Goal: Task Accomplishment & Management: Complete application form

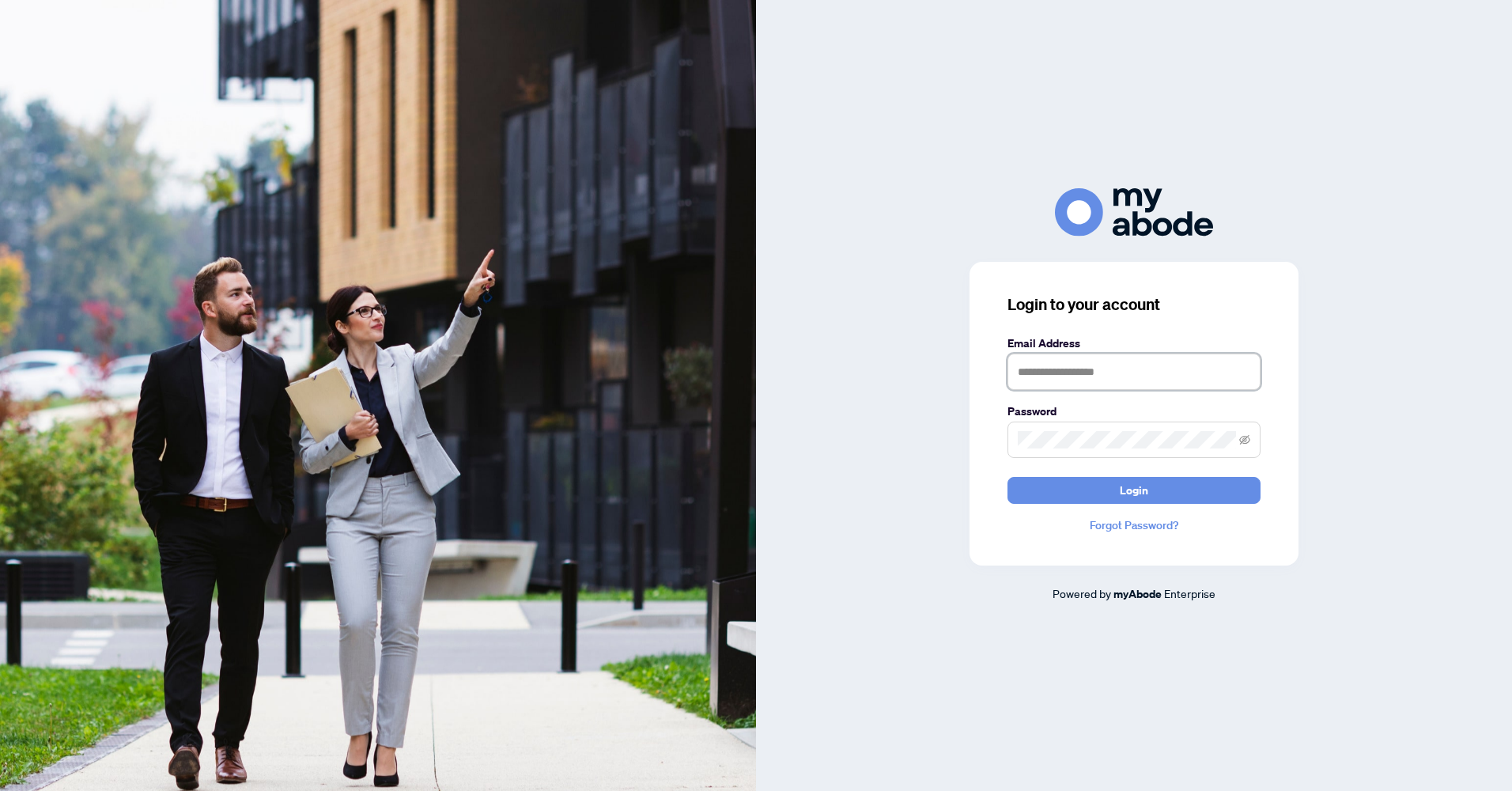
click at [1038, 366] on input "text" at bounding box center [1134, 371] width 253 height 36
type input "**********"
click at [1007, 477] on button "Login" at bounding box center [1134, 490] width 253 height 27
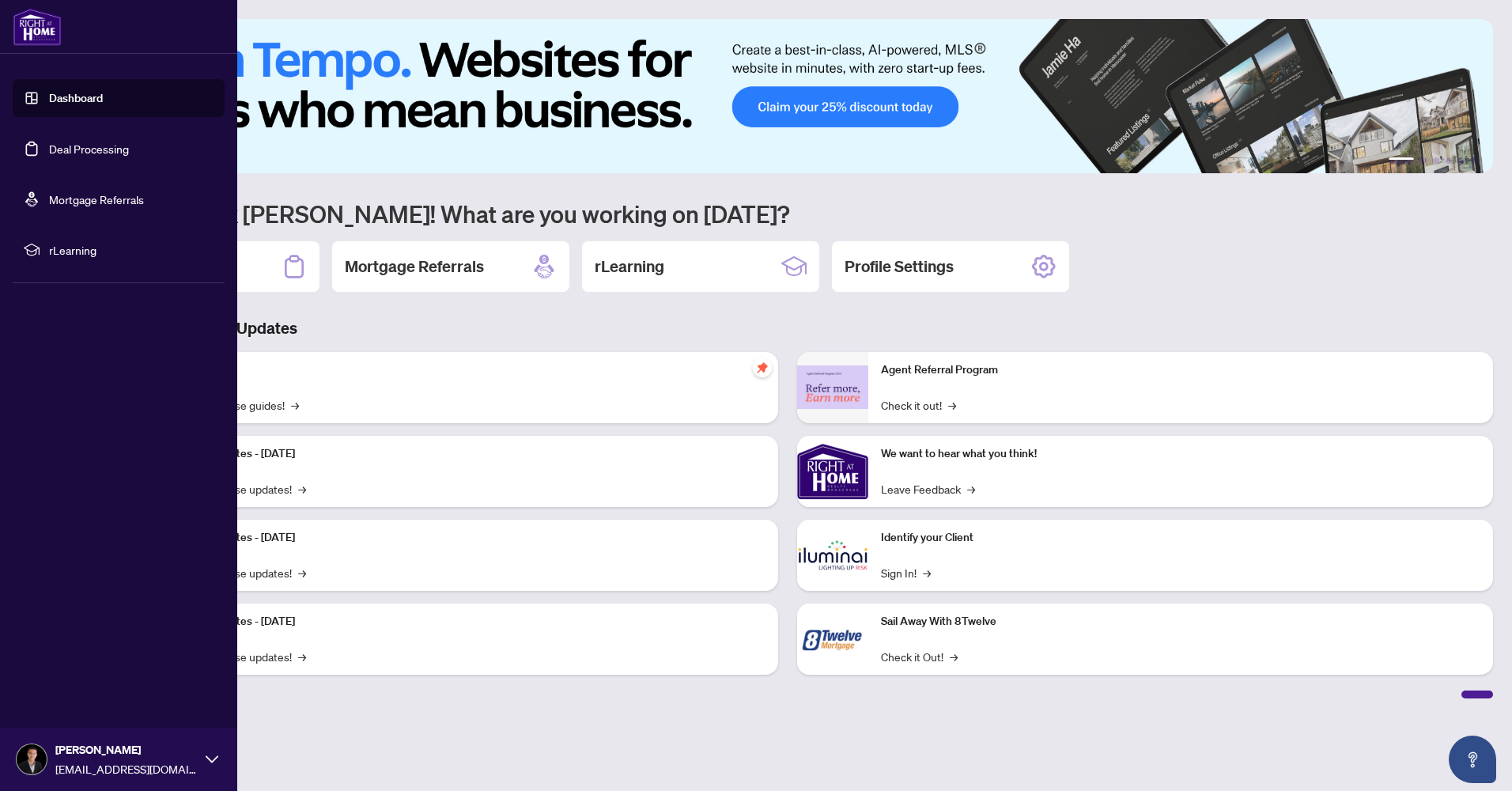
click at [59, 149] on link "Deal Processing" at bounding box center [88, 148] width 79 height 14
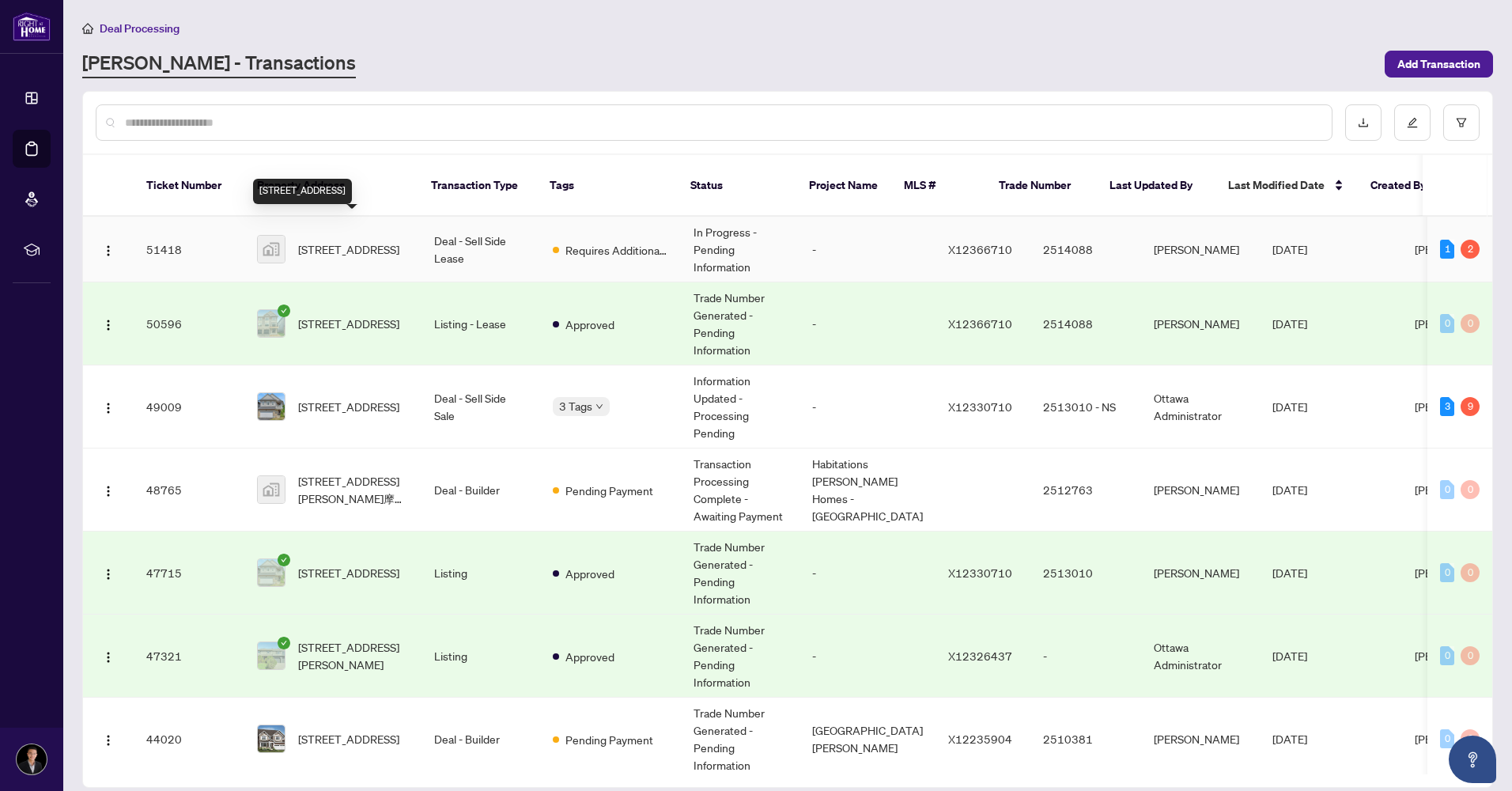
click at [361, 240] on span "[STREET_ADDRESS]" at bounding box center [349, 249] width 101 height 18
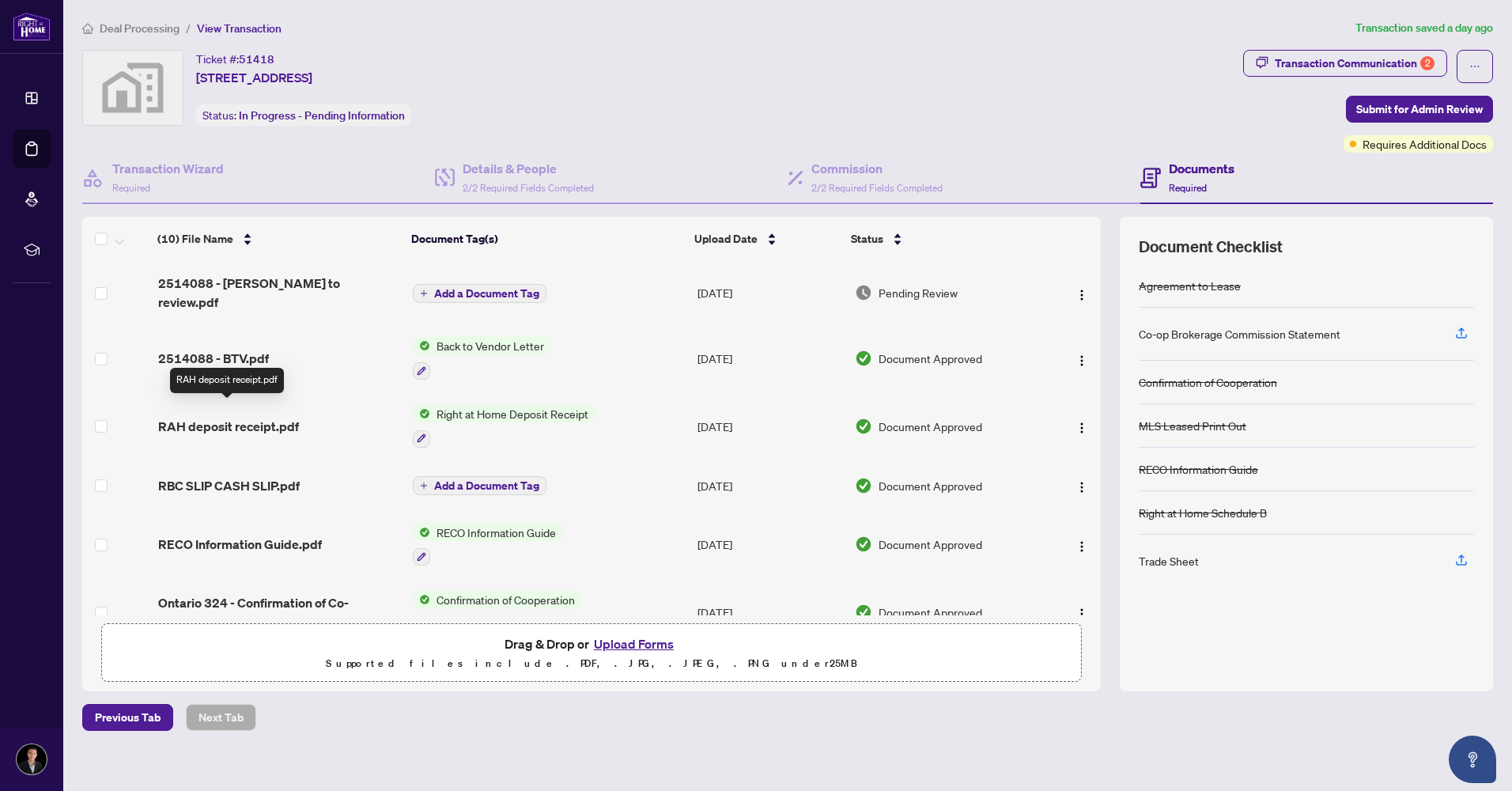
click at [242, 417] on span "RAH deposit receipt.pdf" at bounding box center [228, 426] width 141 height 19
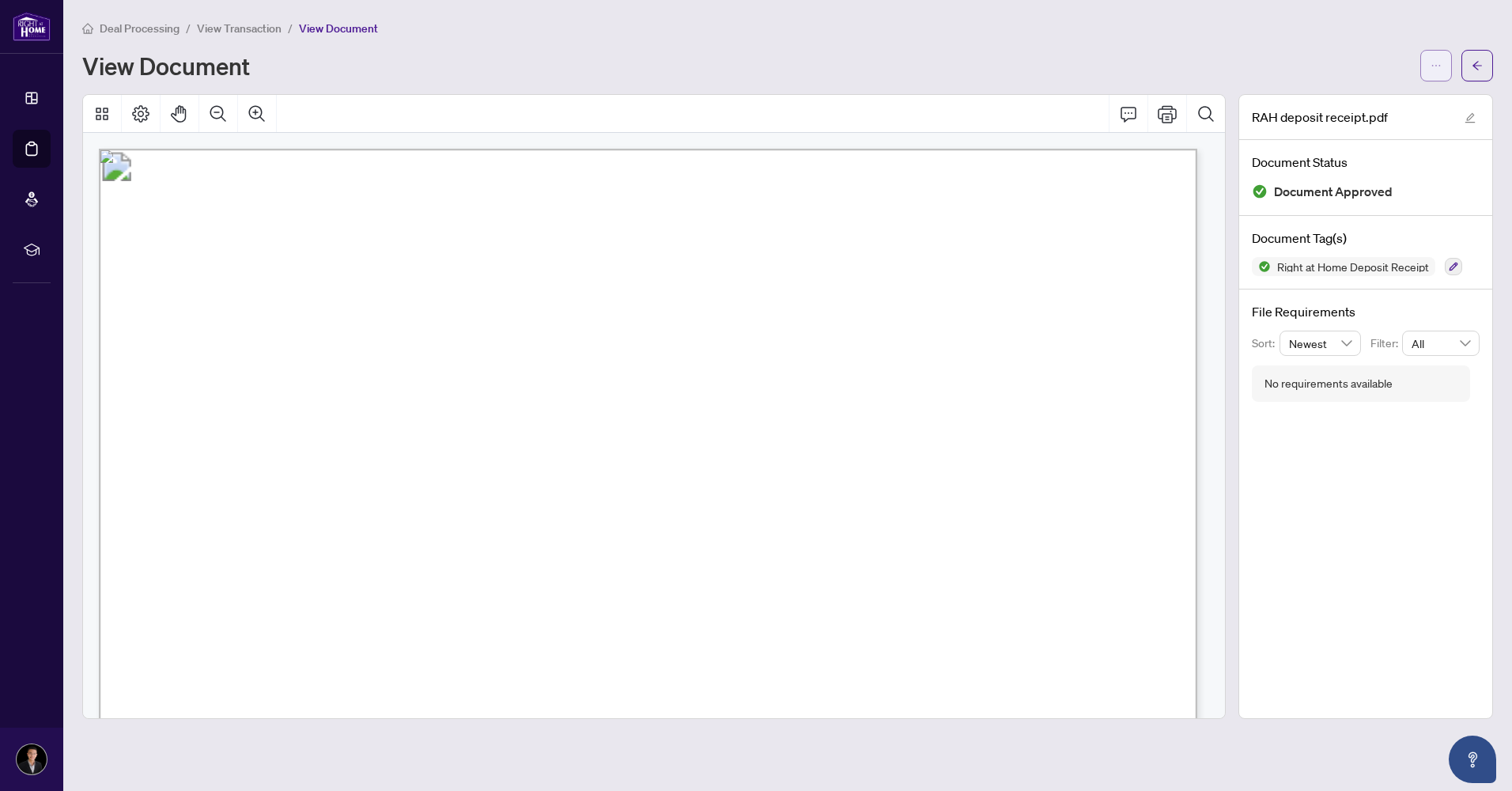
click at [1429, 65] on button "button" at bounding box center [1435, 65] width 32 height 32
click at [1380, 96] on span "Download" at bounding box center [1378, 99] width 121 height 18
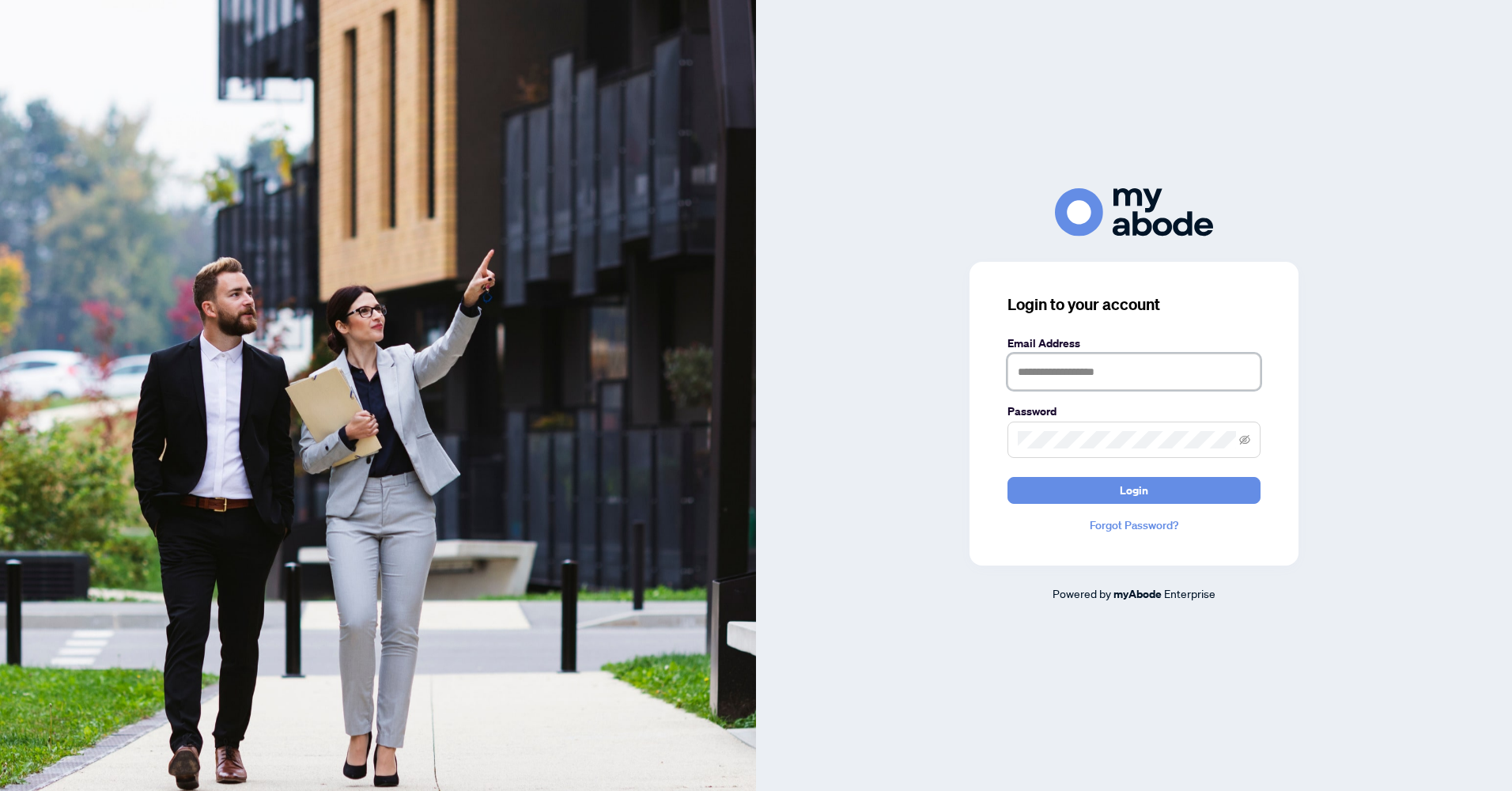
click at [1078, 383] on input "text" at bounding box center [1134, 371] width 253 height 36
type input "**********"
click at [1007, 477] on button "Login" at bounding box center [1134, 490] width 253 height 27
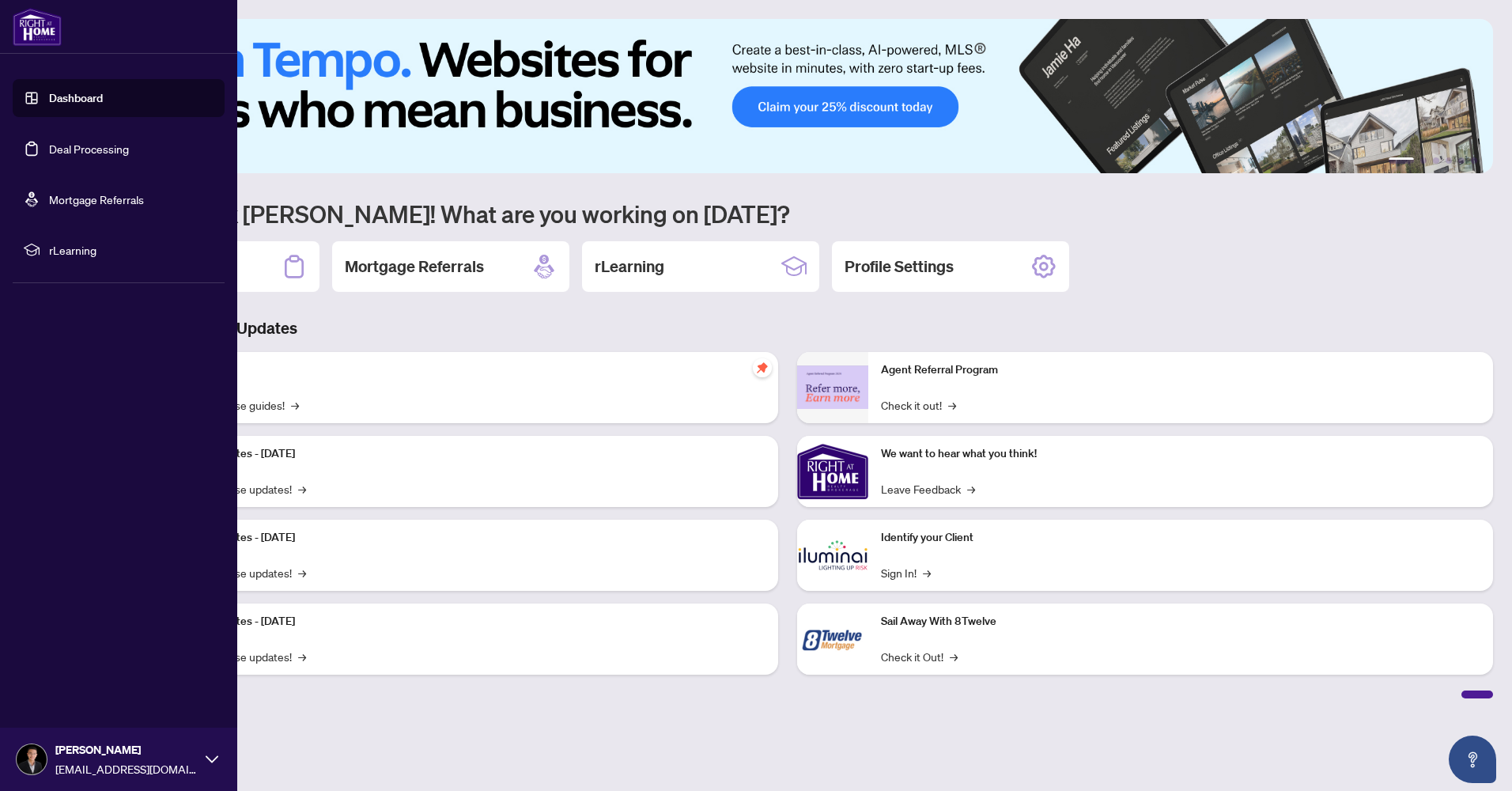
click at [78, 148] on link "Deal Processing" at bounding box center [88, 148] width 79 height 14
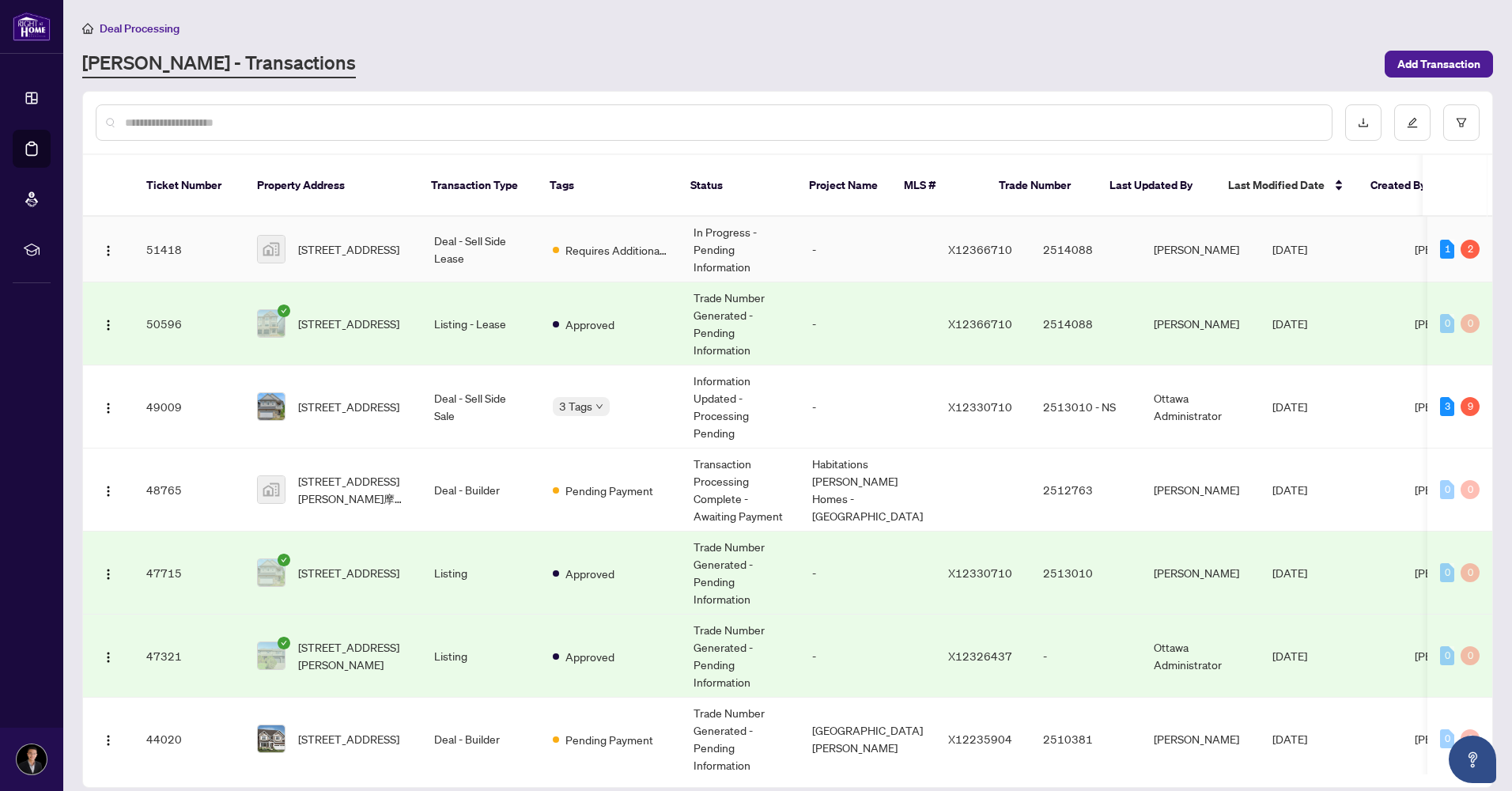
click at [413, 245] on td "420 Silverberry Private, Kanata, Ontario K2T 0R8, Canada" at bounding box center [332, 250] width 177 height 65
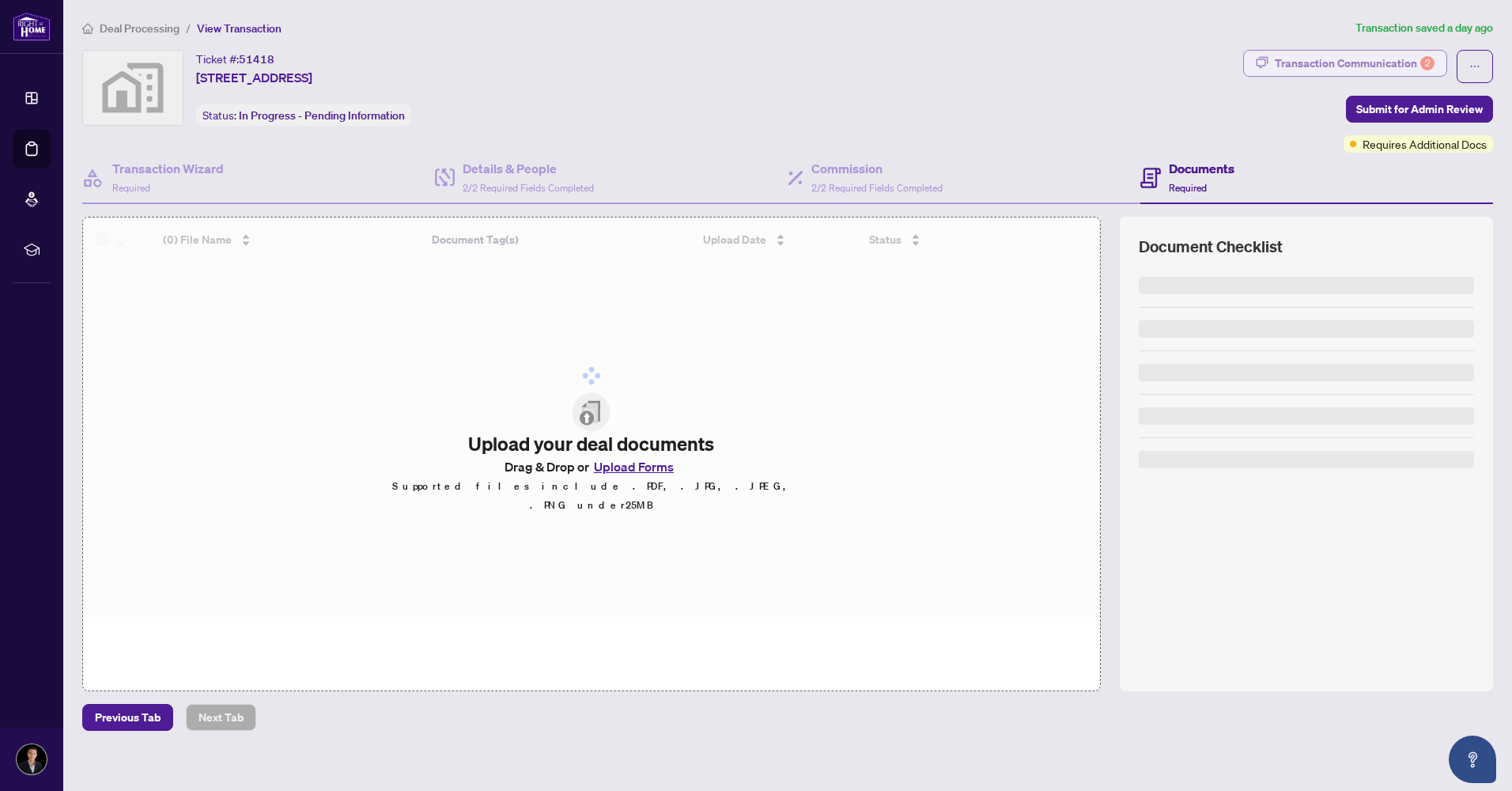
click at [1392, 65] on div "Transaction Communication 2" at bounding box center [1354, 63] width 160 height 25
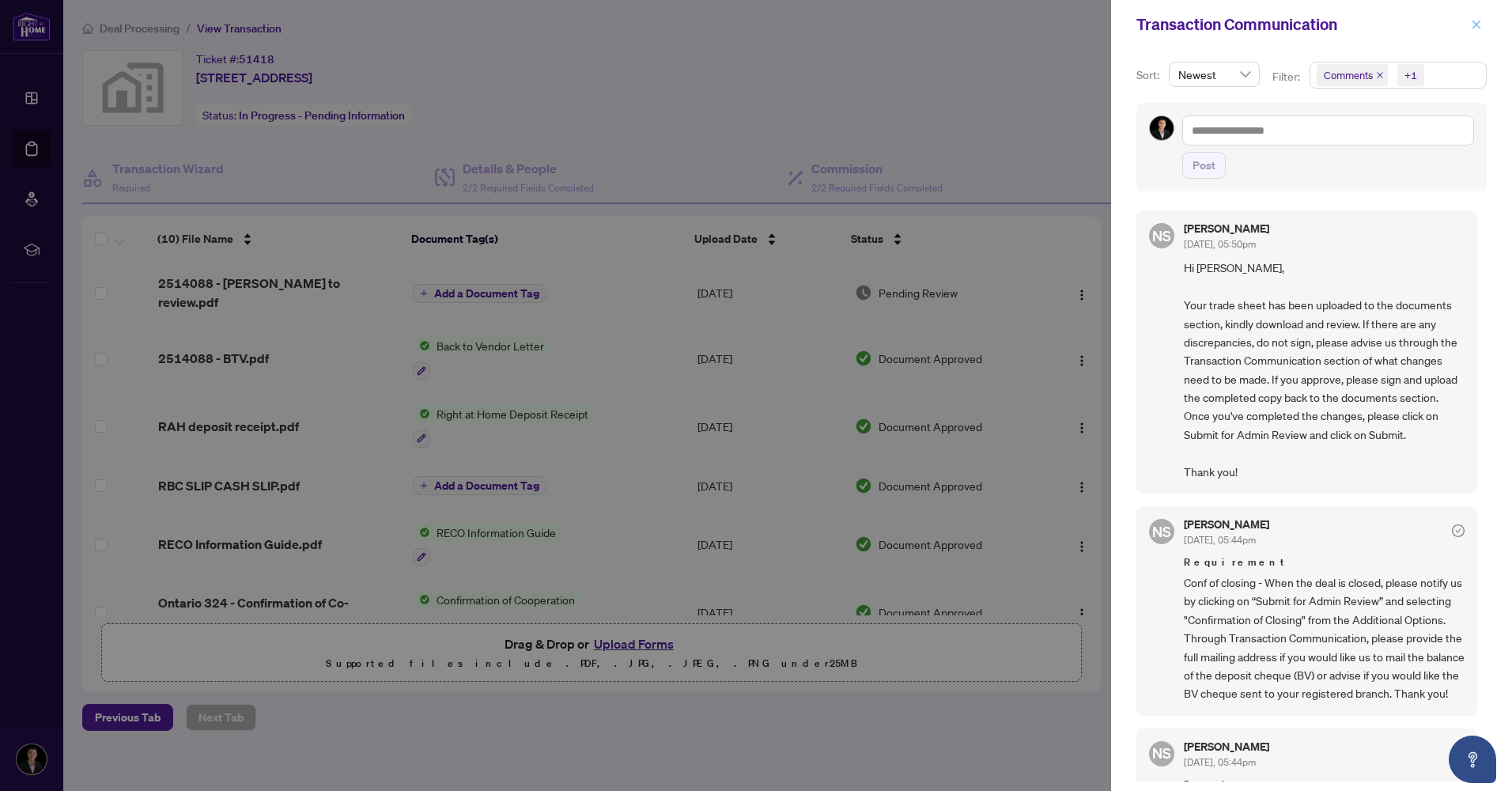
click at [1480, 24] on icon "close" at bounding box center [1476, 24] width 11 height 11
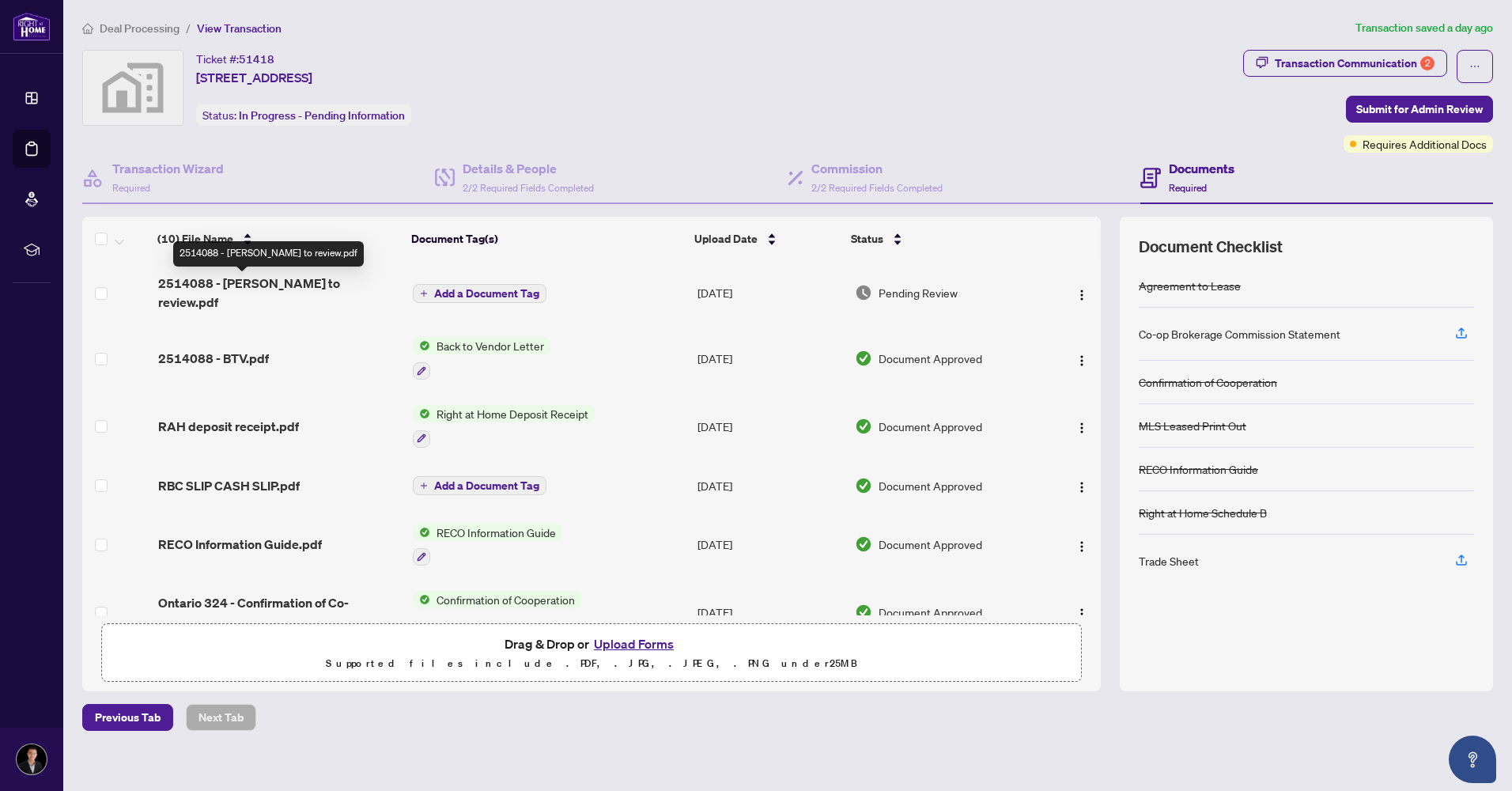
click at [266, 290] on span "2514088 - TS Yi to review.pdf" at bounding box center [278, 293] width 242 height 38
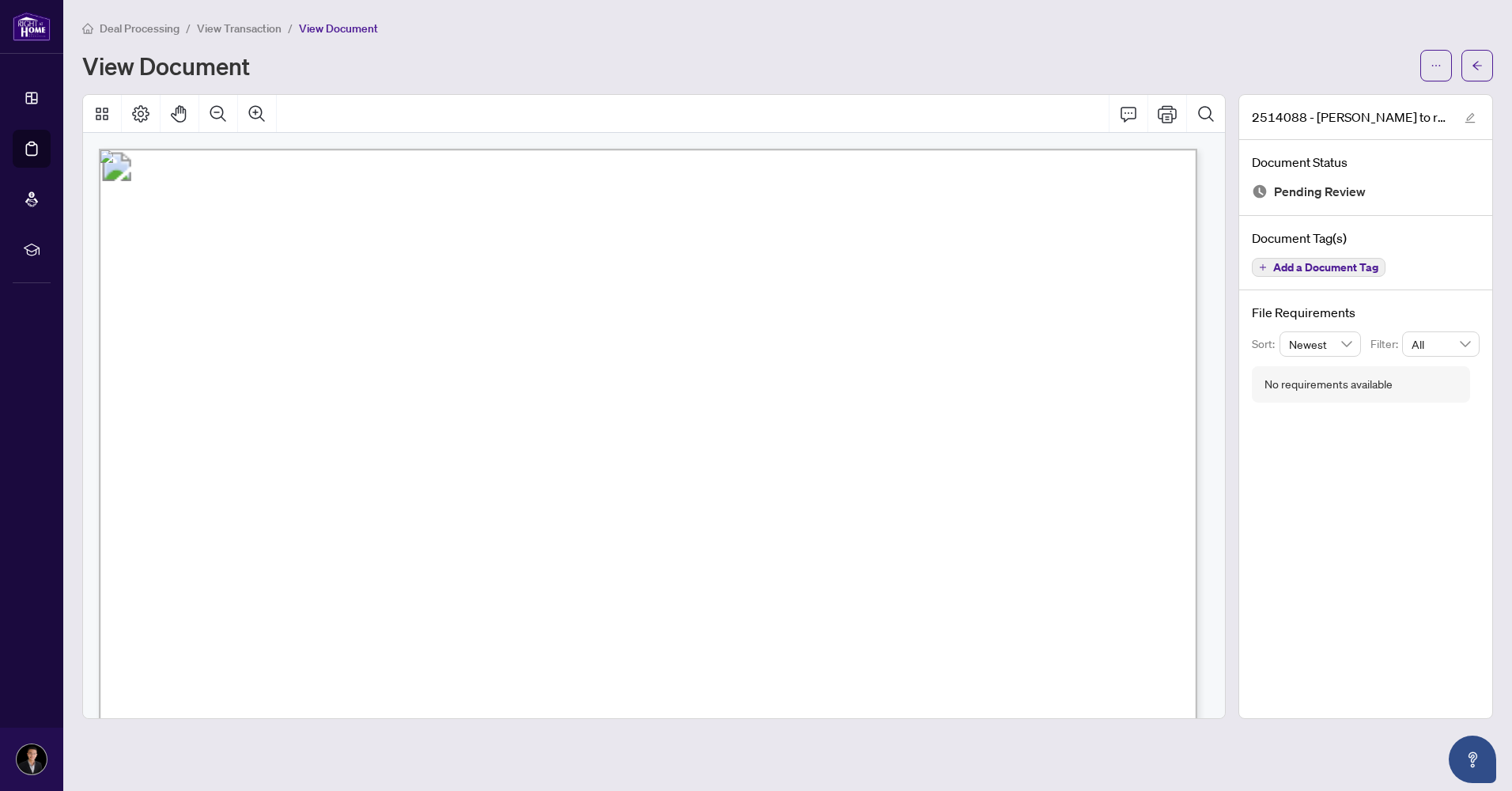
click at [1457, 62] on div at bounding box center [1456, 65] width 73 height 32
click at [1440, 63] on icon "ellipsis" at bounding box center [1435, 65] width 11 height 11
click at [1389, 99] on span "Download" at bounding box center [1378, 99] width 121 height 18
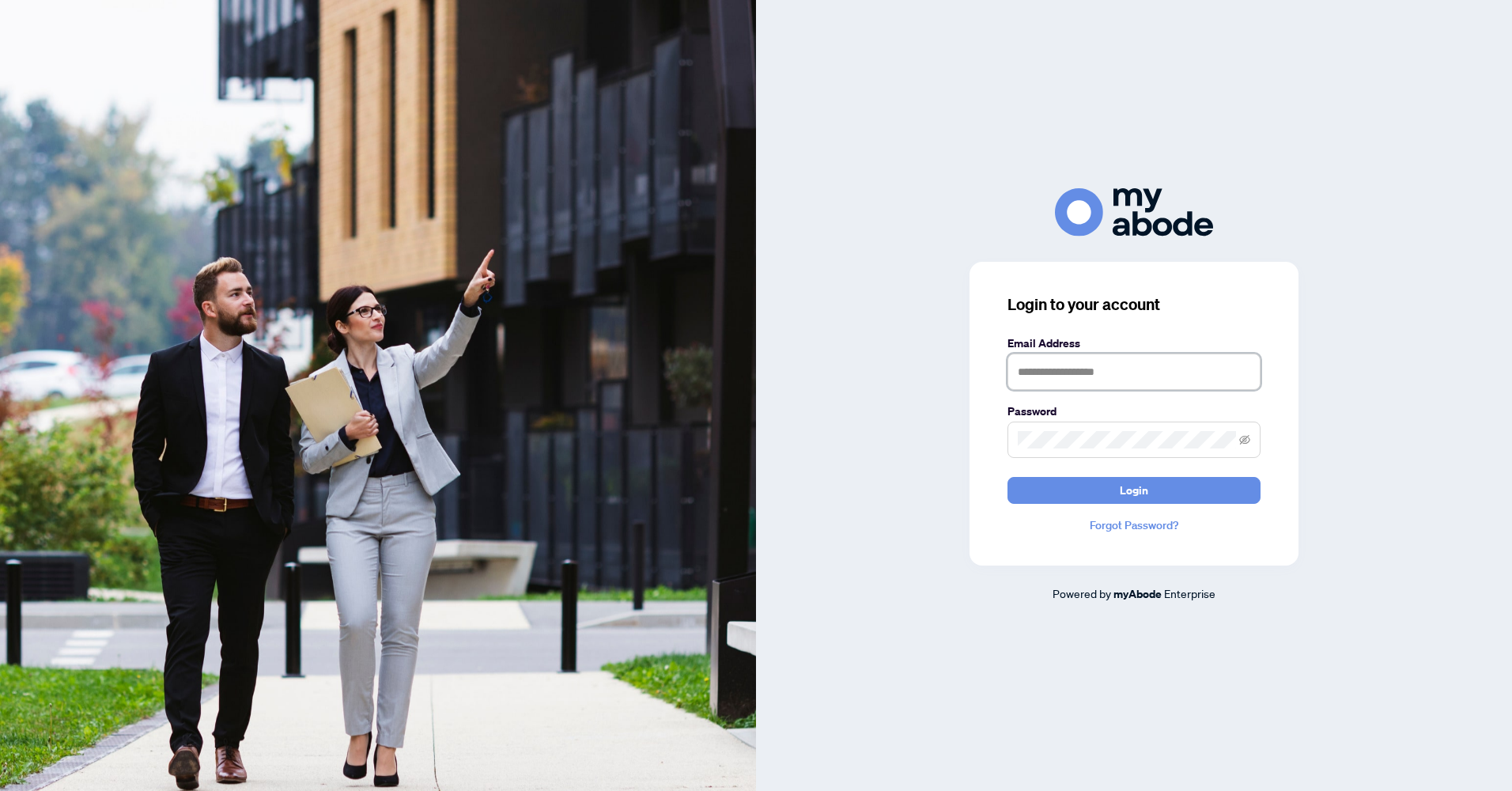
click at [1120, 365] on input "text" at bounding box center [1134, 371] width 253 height 36
type input "**********"
click at [1007, 477] on button "Login" at bounding box center [1134, 490] width 253 height 27
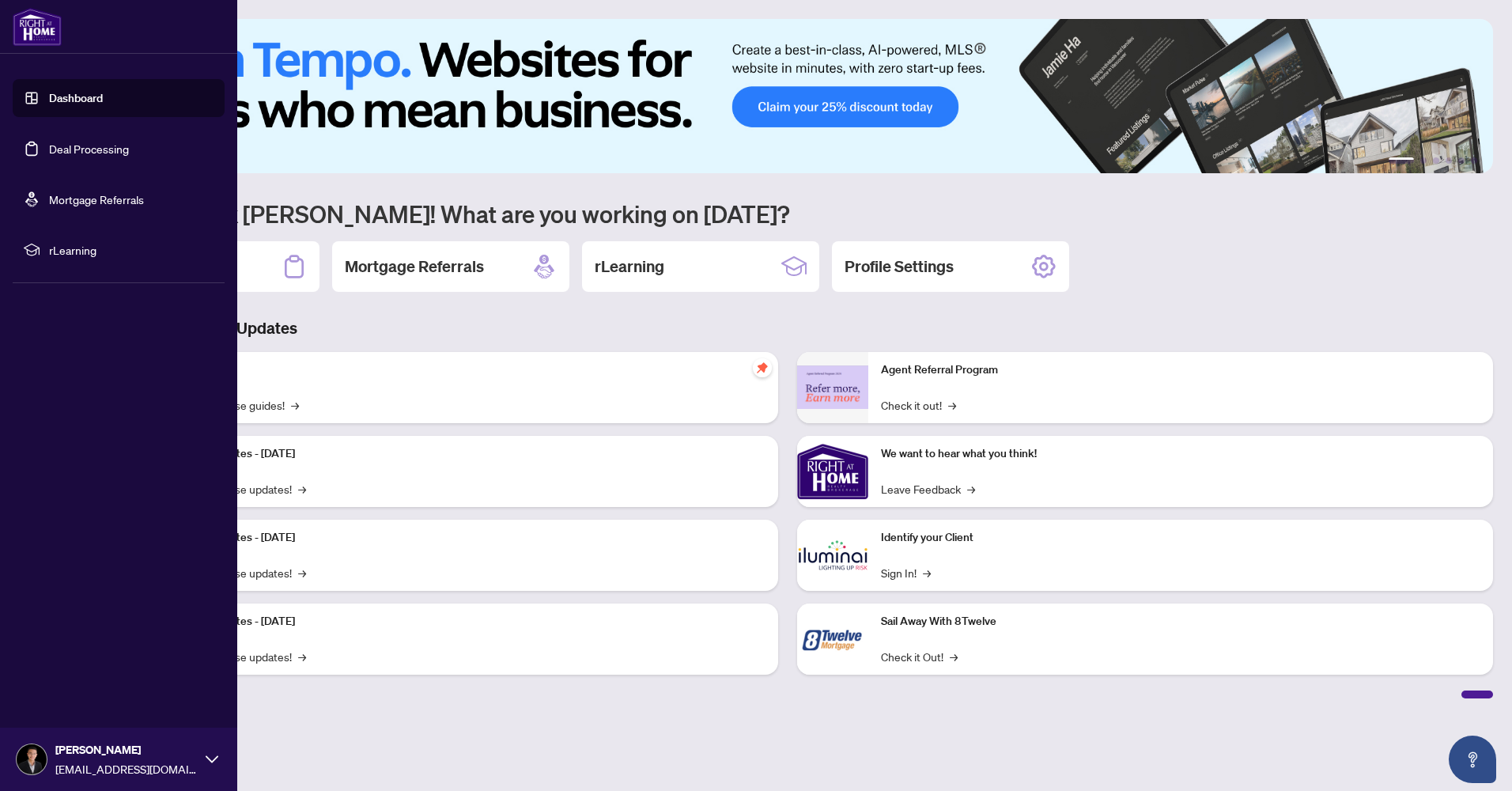
click at [54, 154] on link "Deal Processing" at bounding box center [88, 148] width 79 height 14
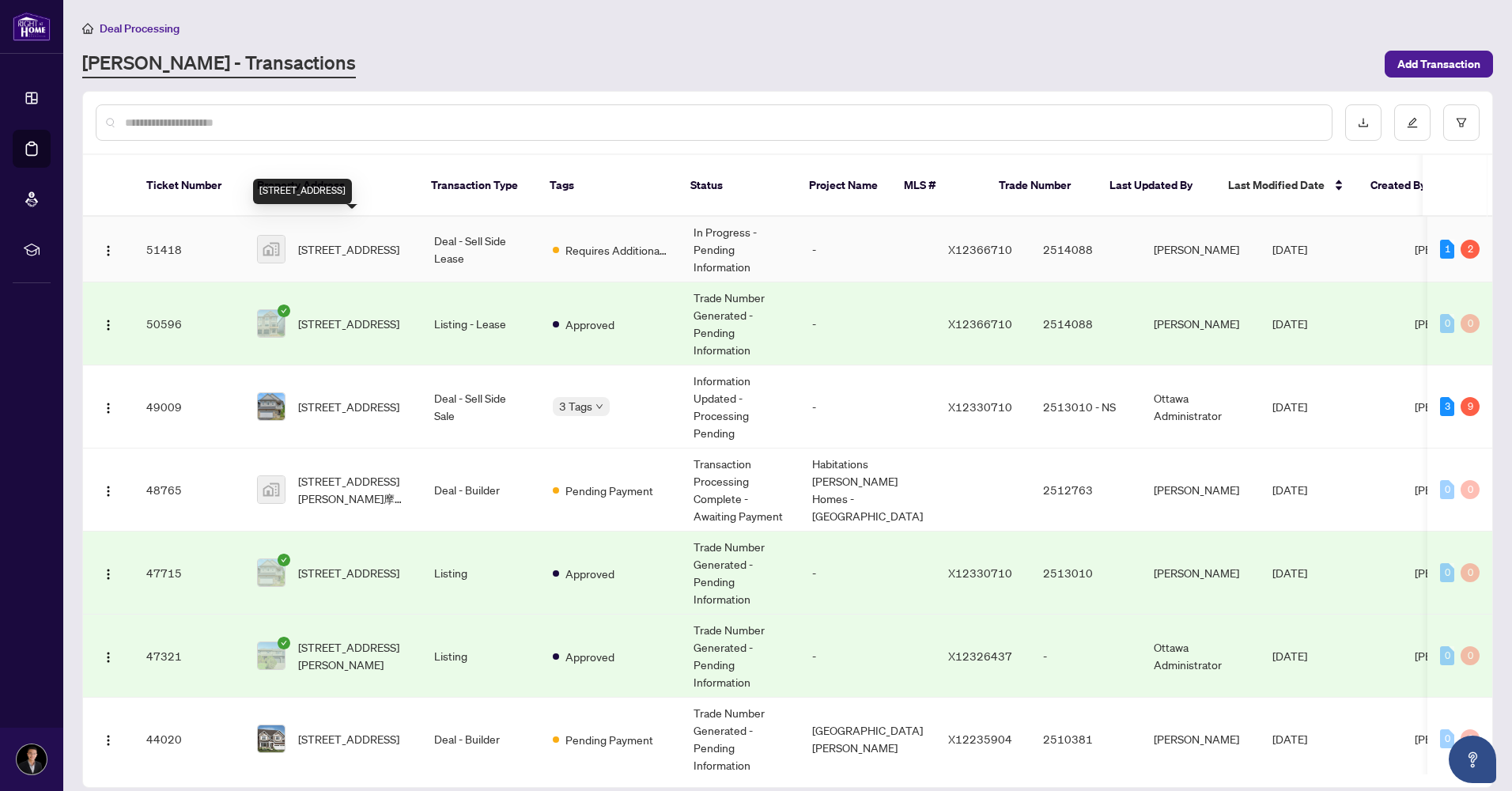
click at [323, 240] on span "[STREET_ADDRESS]" at bounding box center [349, 249] width 101 height 18
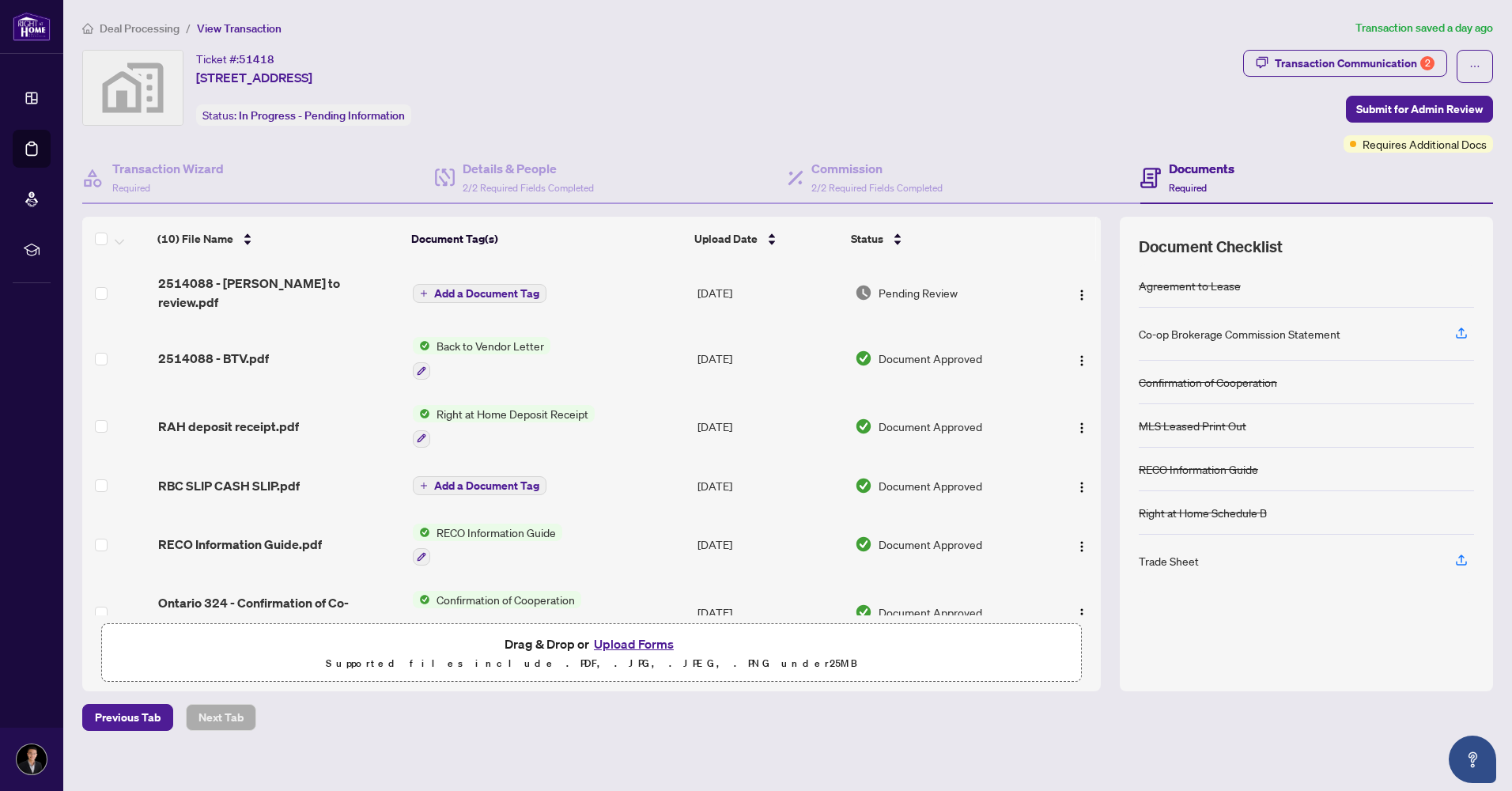
click at [652, 644] on button "Upload Forms" at bounding box center [634, 644] width 90 height 21
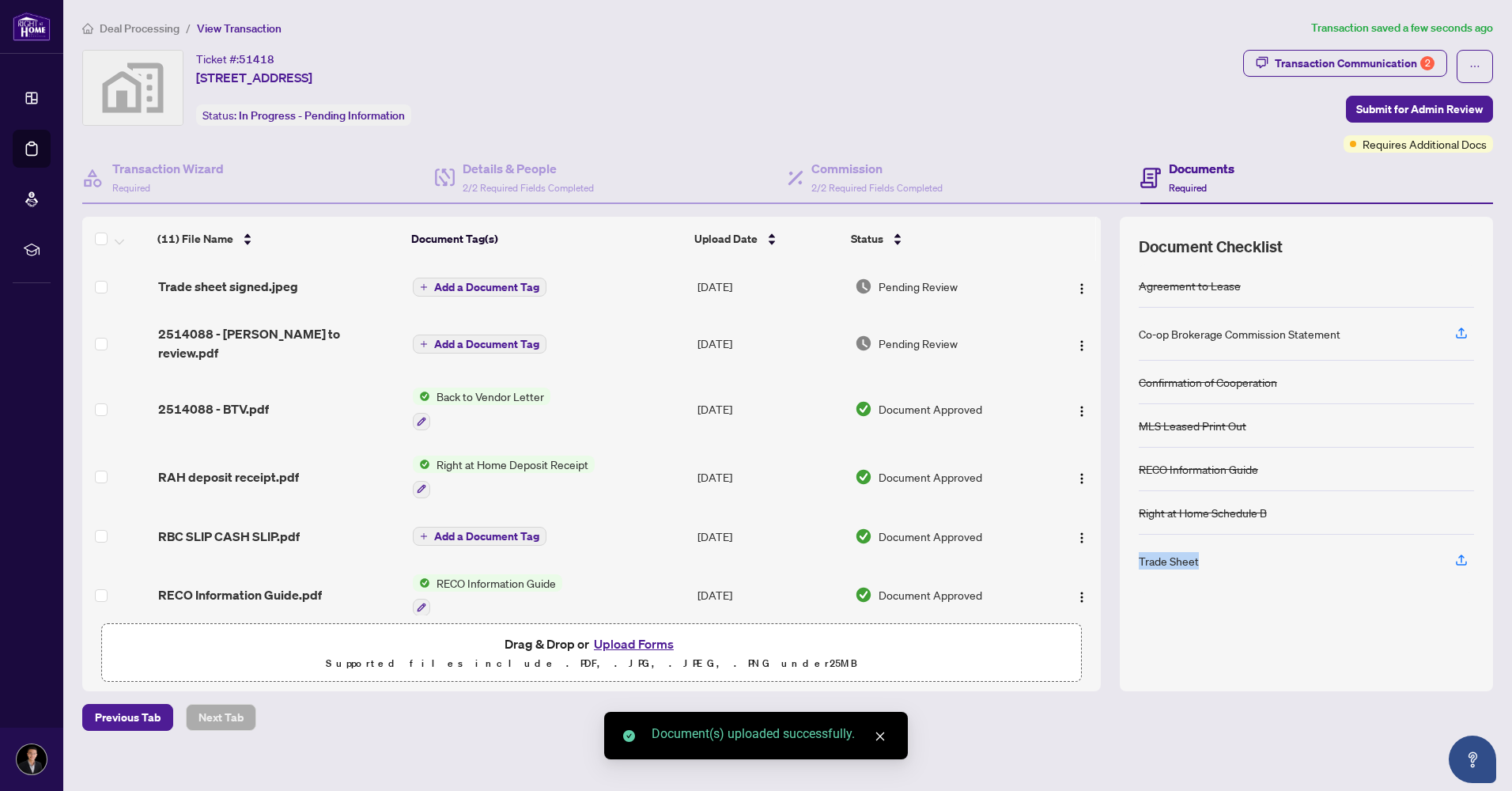
drag, startPoint x: 1212, startPoint y: 558, endPoint x: 1127, endPoint y: 561, distance: 85.1
click at [1127, 561] on div "Document Checklist Agreement to Lease Co-op Brokerage Commission Statement Conf…" at bounding box center [1305, 454] width 373 height 475
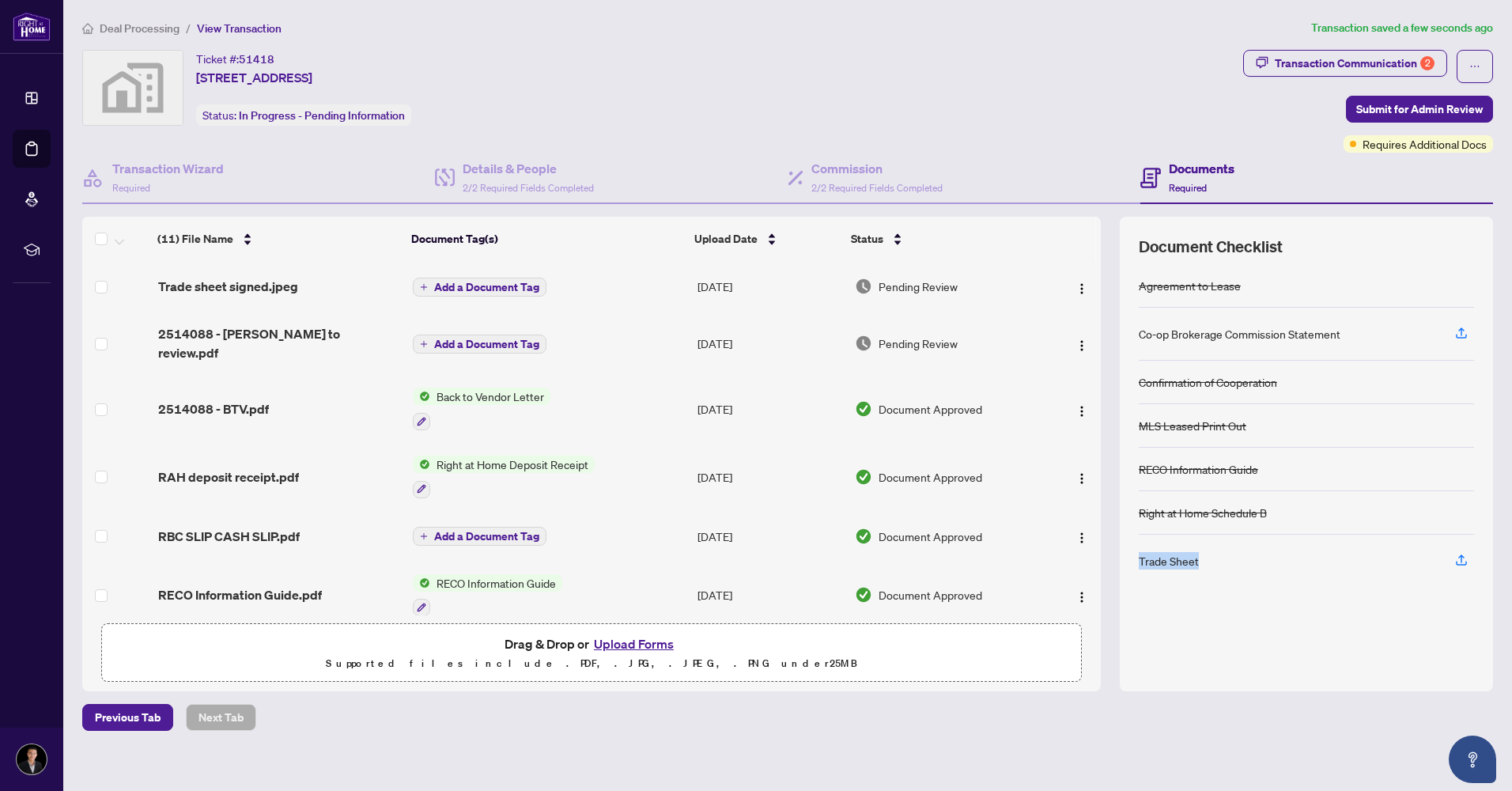
drag, startPoint x: 1127, startPoint y: 561, endPoint x: 1152, endPoint y: 562, distance: 25.0
copy div "Trade Sheet"
click at [474, 290] on span "Add a Document Tag" at bounding box center [486, 287] width 106 height 11
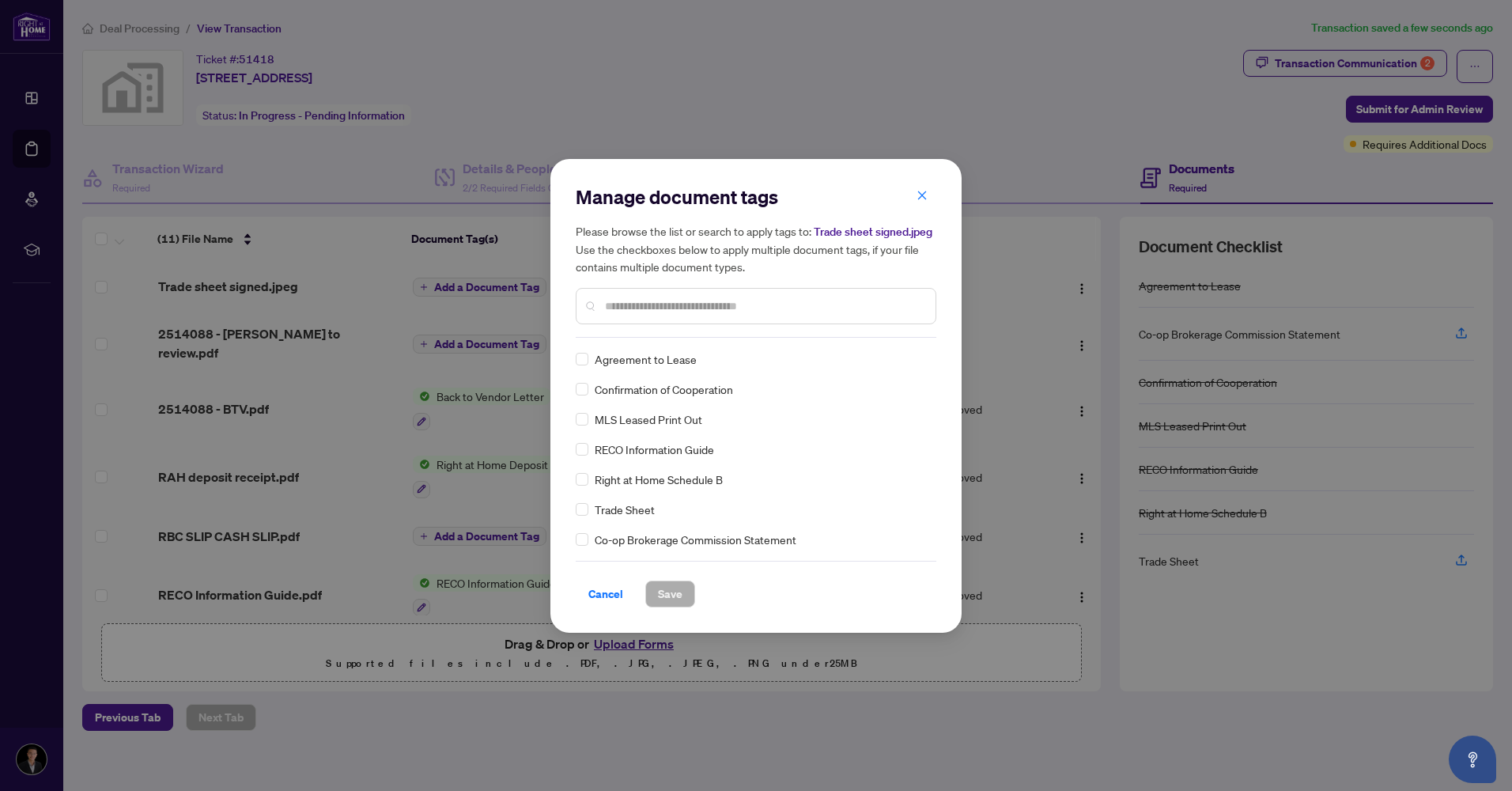
click at [643, 297] on input "text" at bounding box center [763, 306] width 318 height 18
paste input "**********"
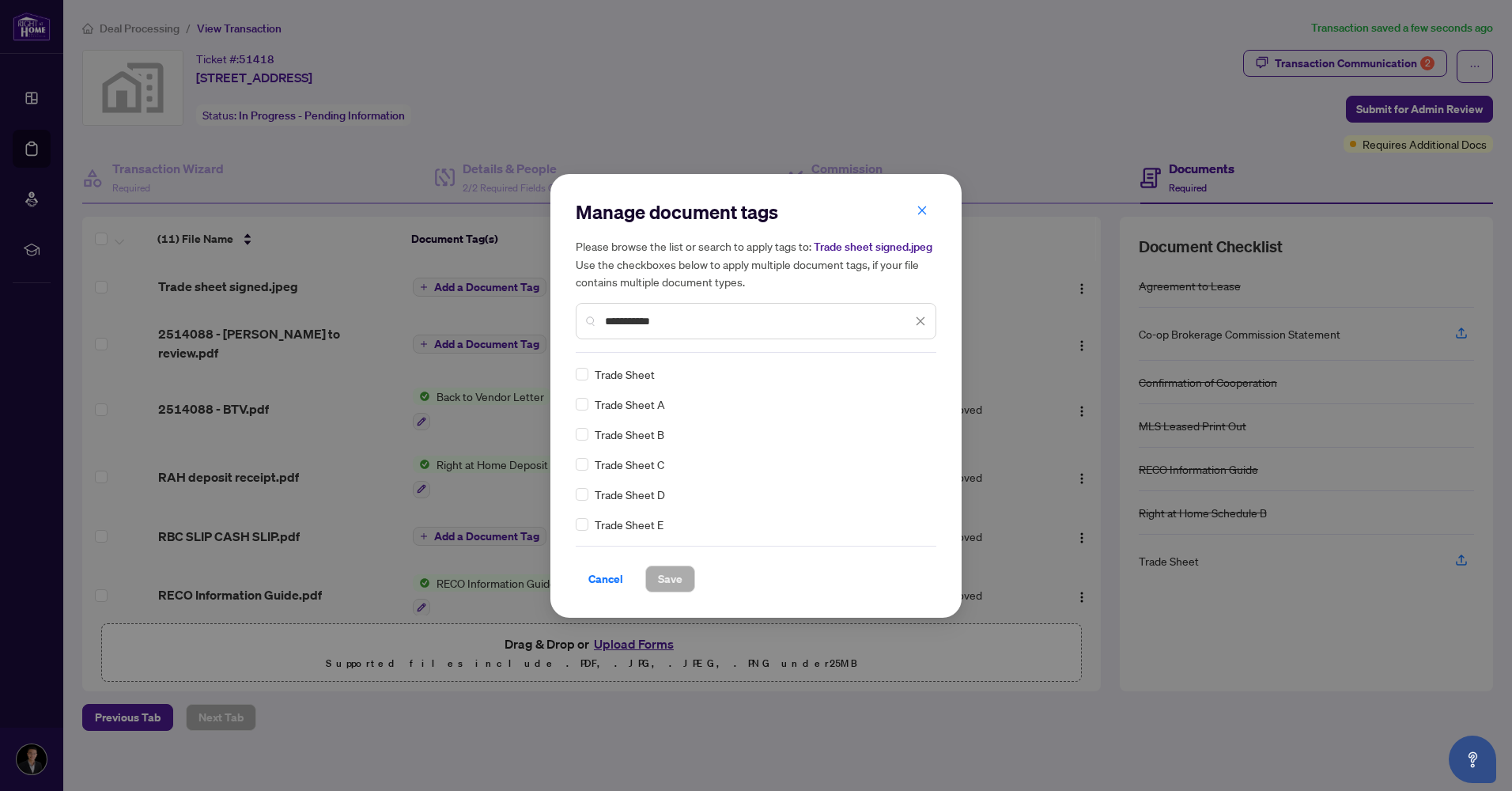
type input "**********"
click at [677, 582] on span "Save" at bounding box center [670, 579] width 24 height 25
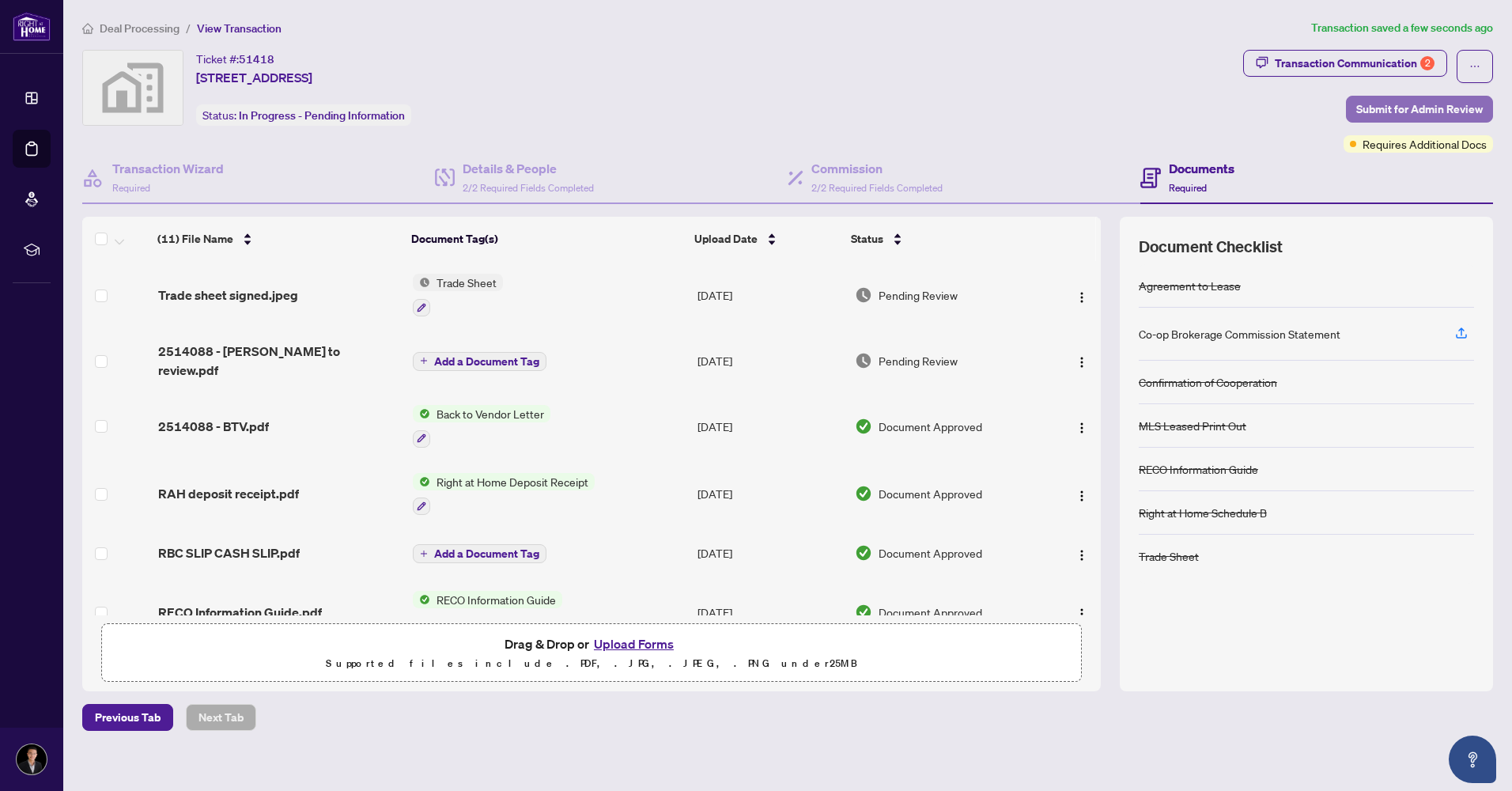
click at [1418, 110] on span "Submit for Admin Review" at bounding box center [1419, 108] width 126 height 25
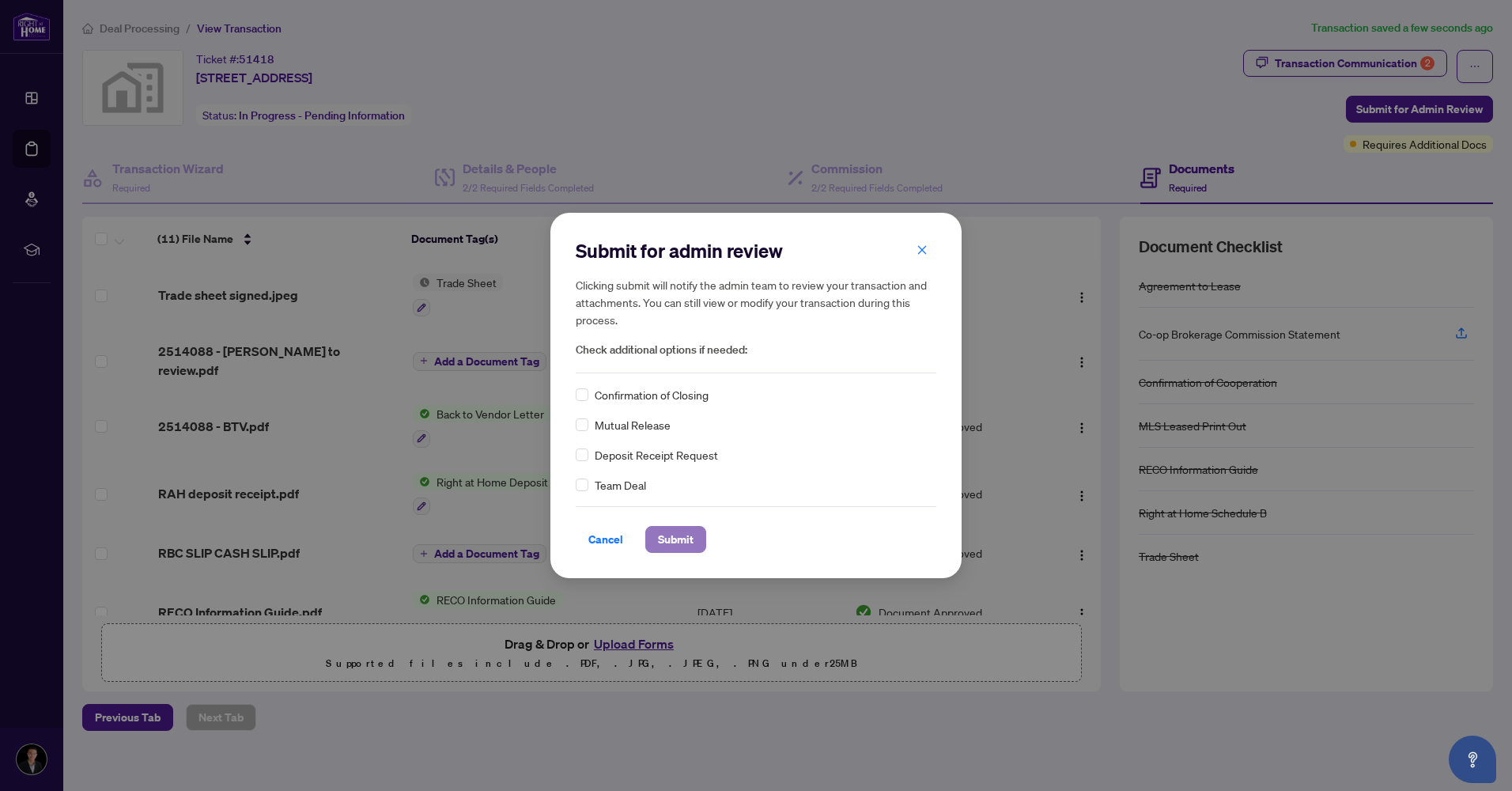
click at [666, 538] on span "Submit" at bounding box center [676, 539] width 36 height 25
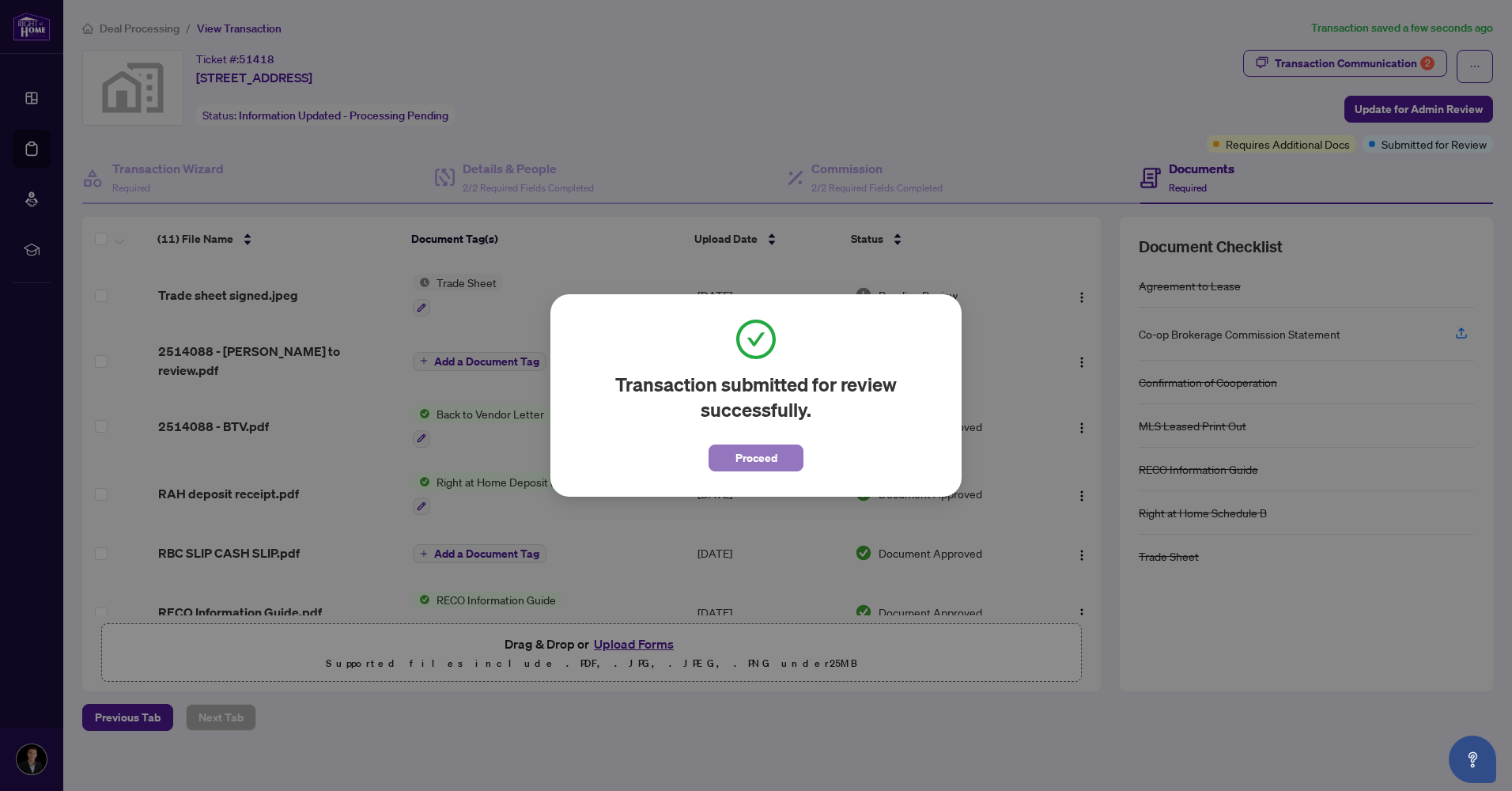
click at [745, 456] on span "Proceed" at bounding box center [756, 457] width 42 height 25
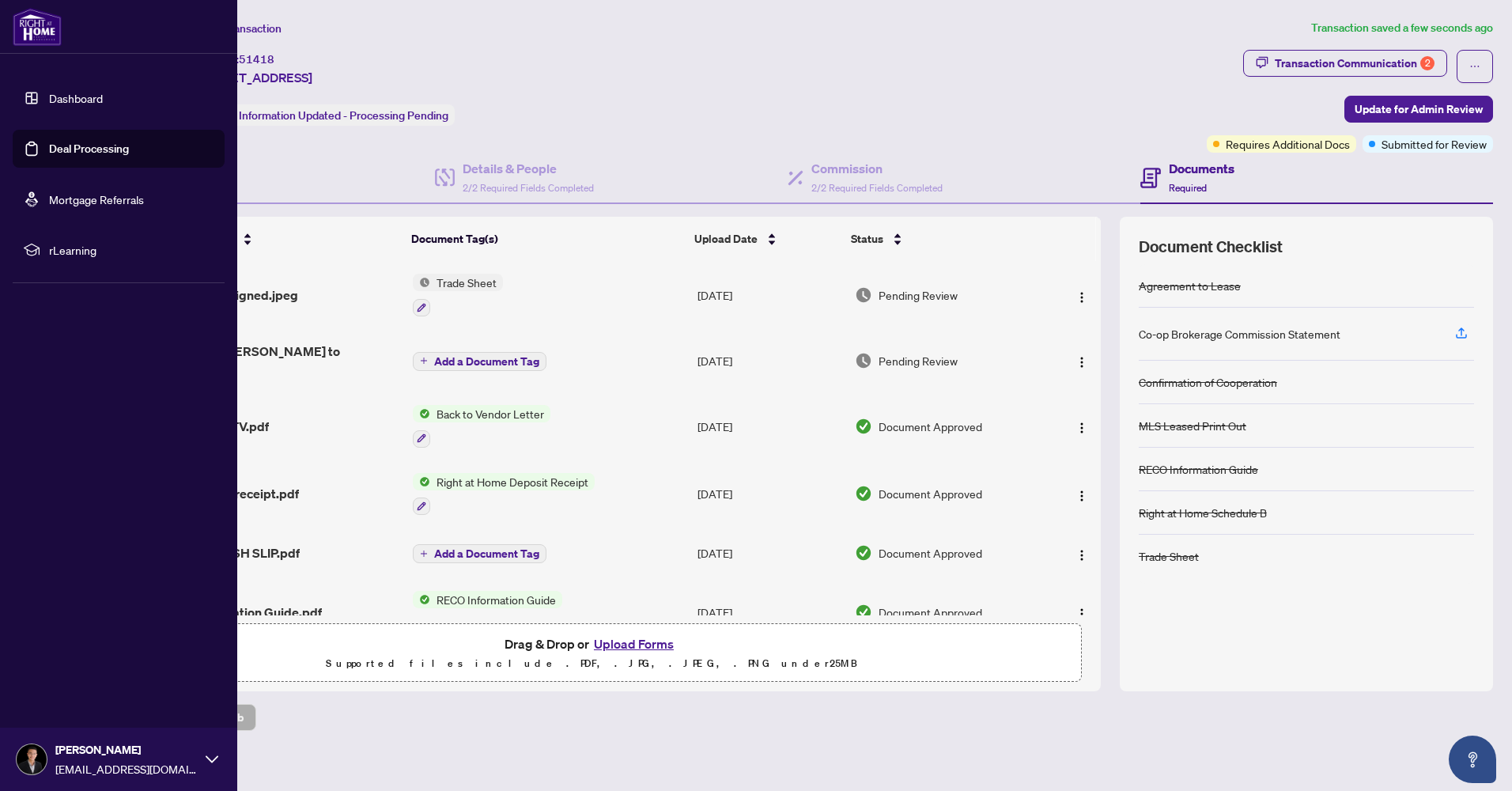
click at [73, 141] on link "Deal Processing" at bounding box center [88, 148] width 79 height 14
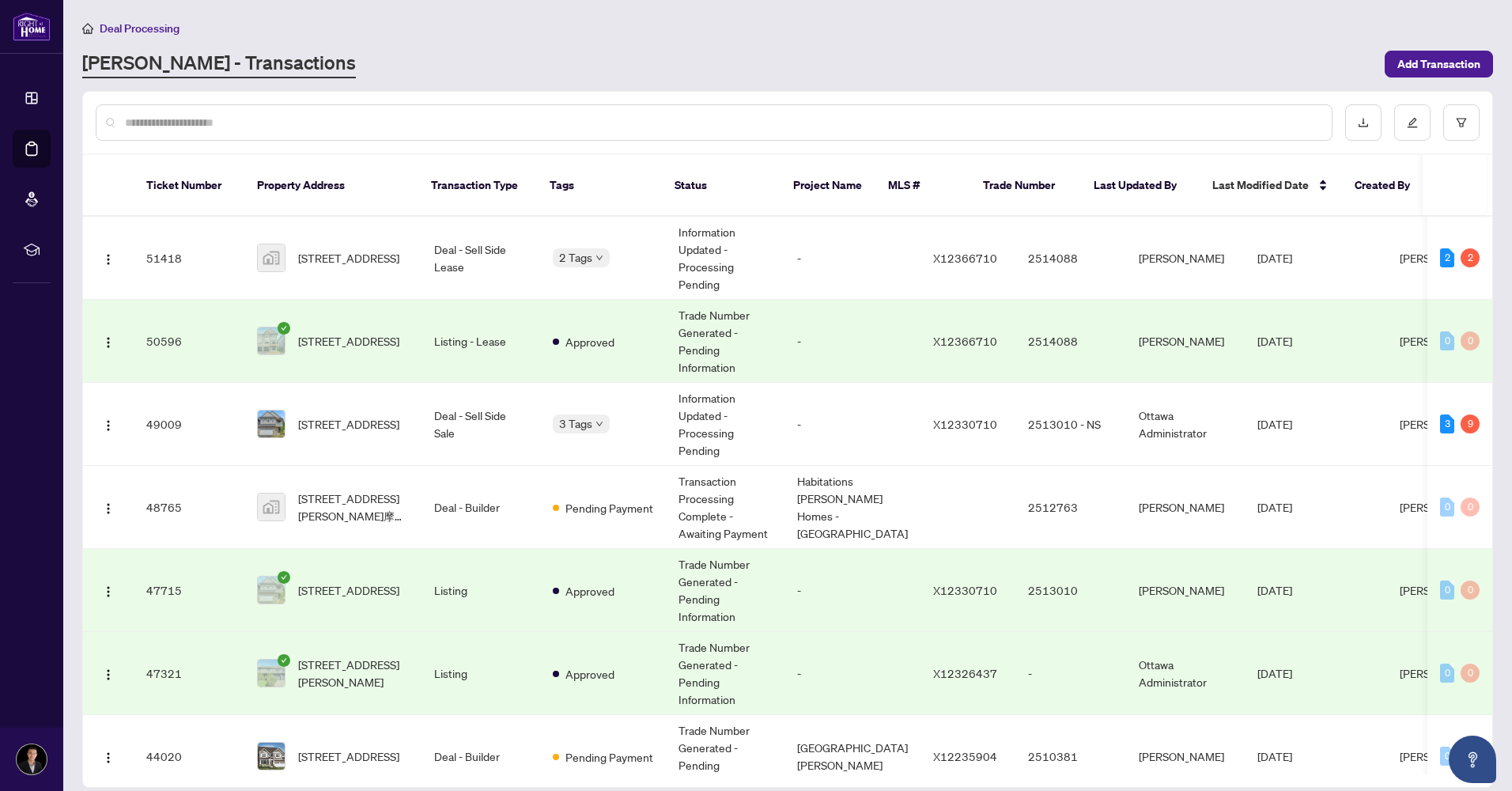
click at [358, 117] on input "text" at bounding box center [721, 122] width 1193 height 18
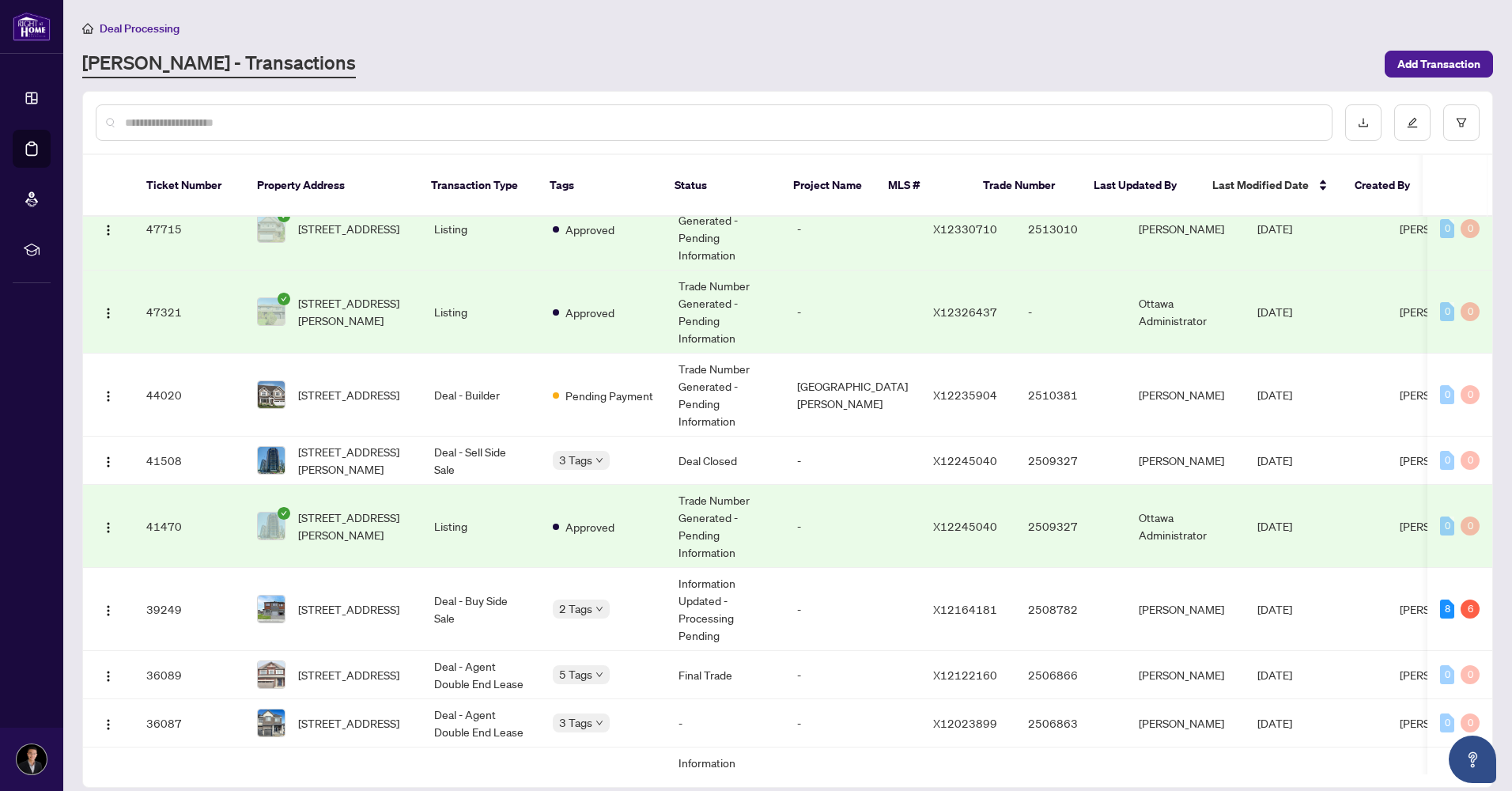
scroll to position [399, 0]
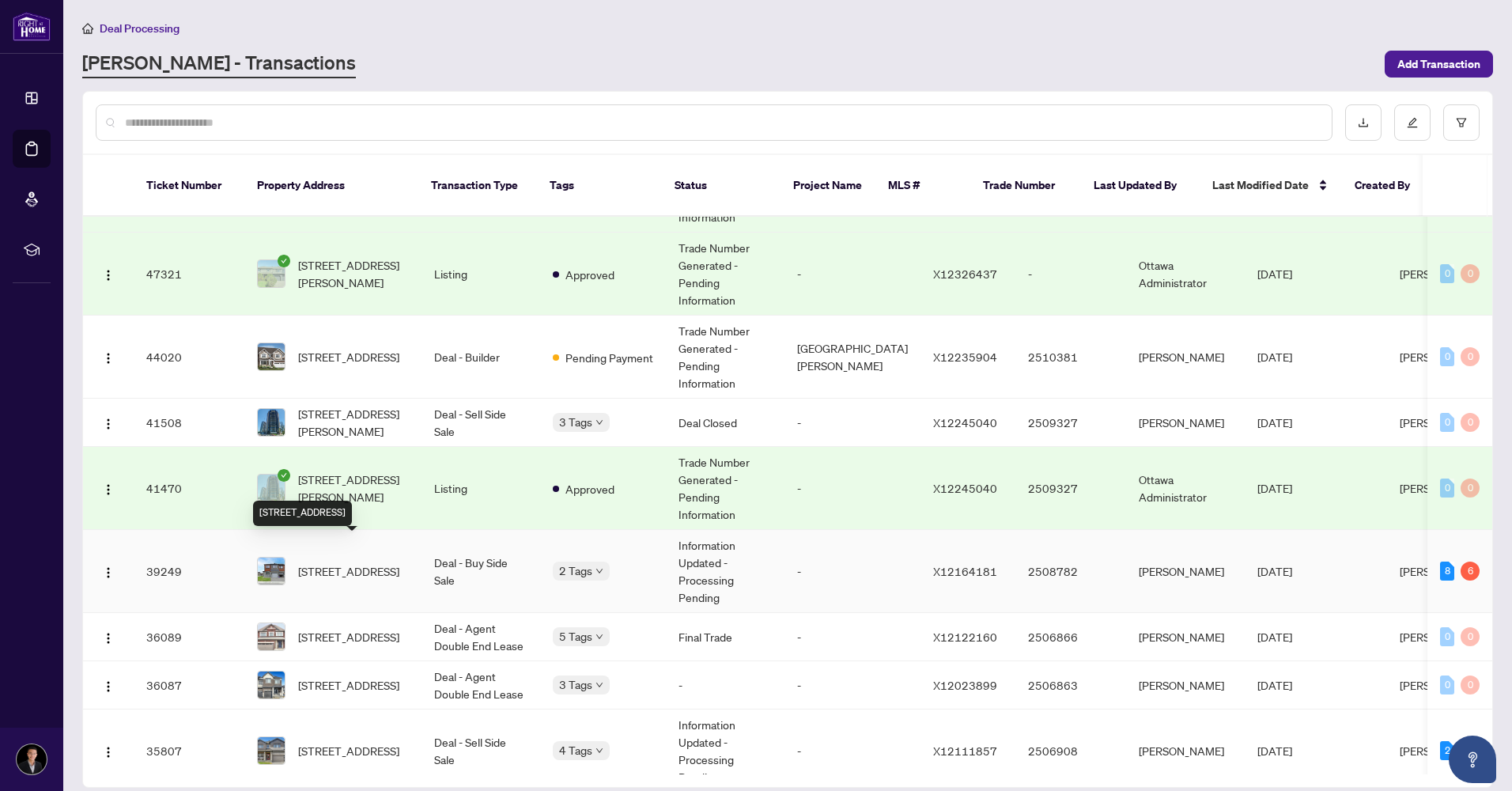
click at [373, 562] on span "[STREET_ADDRESS]" at bounding box center [349, 570] width 101 height 18
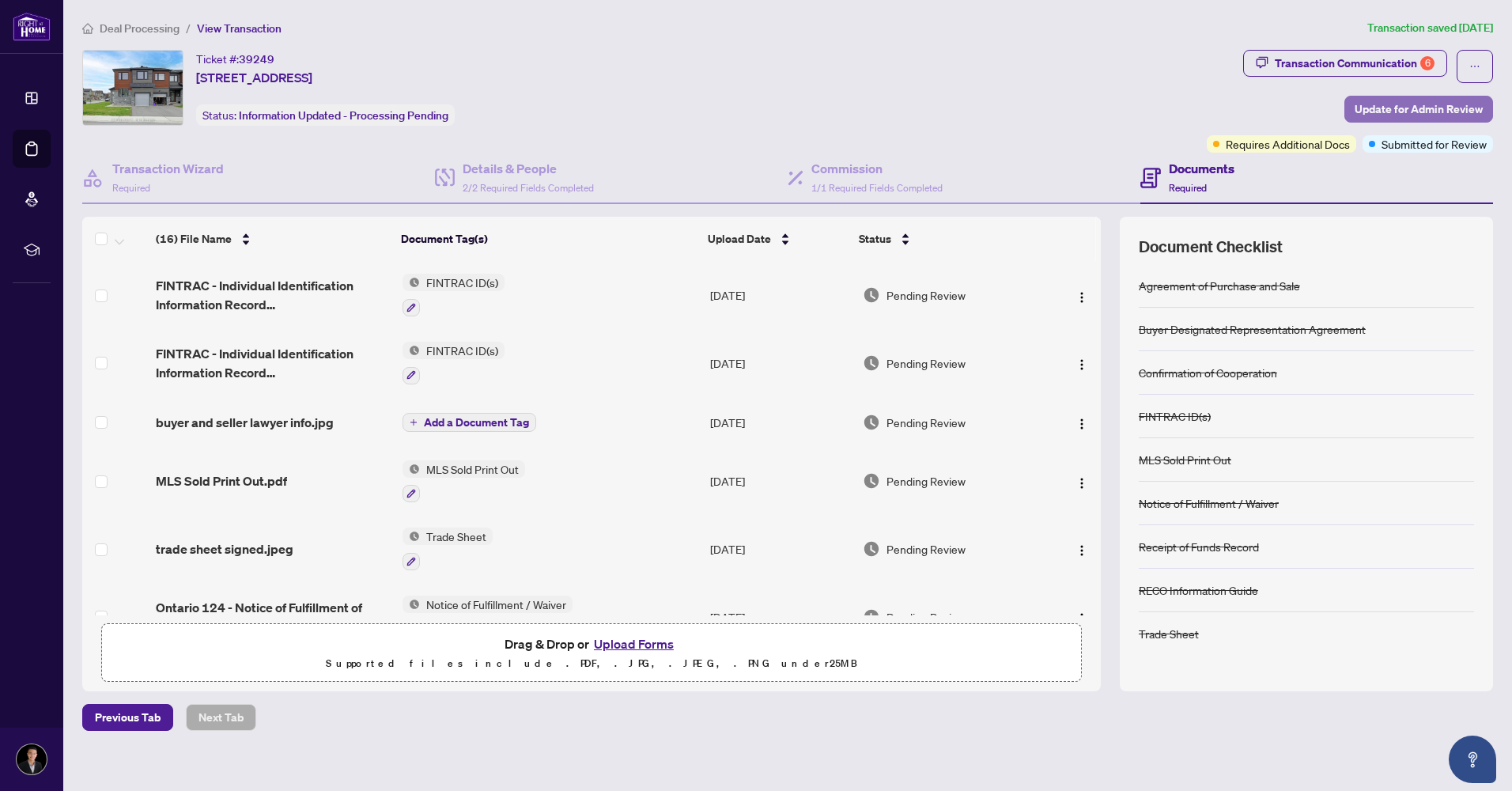
click at [1389, 109] on span "Update for Admin Review" at bounding box center [1418, 108] width 128 height 25
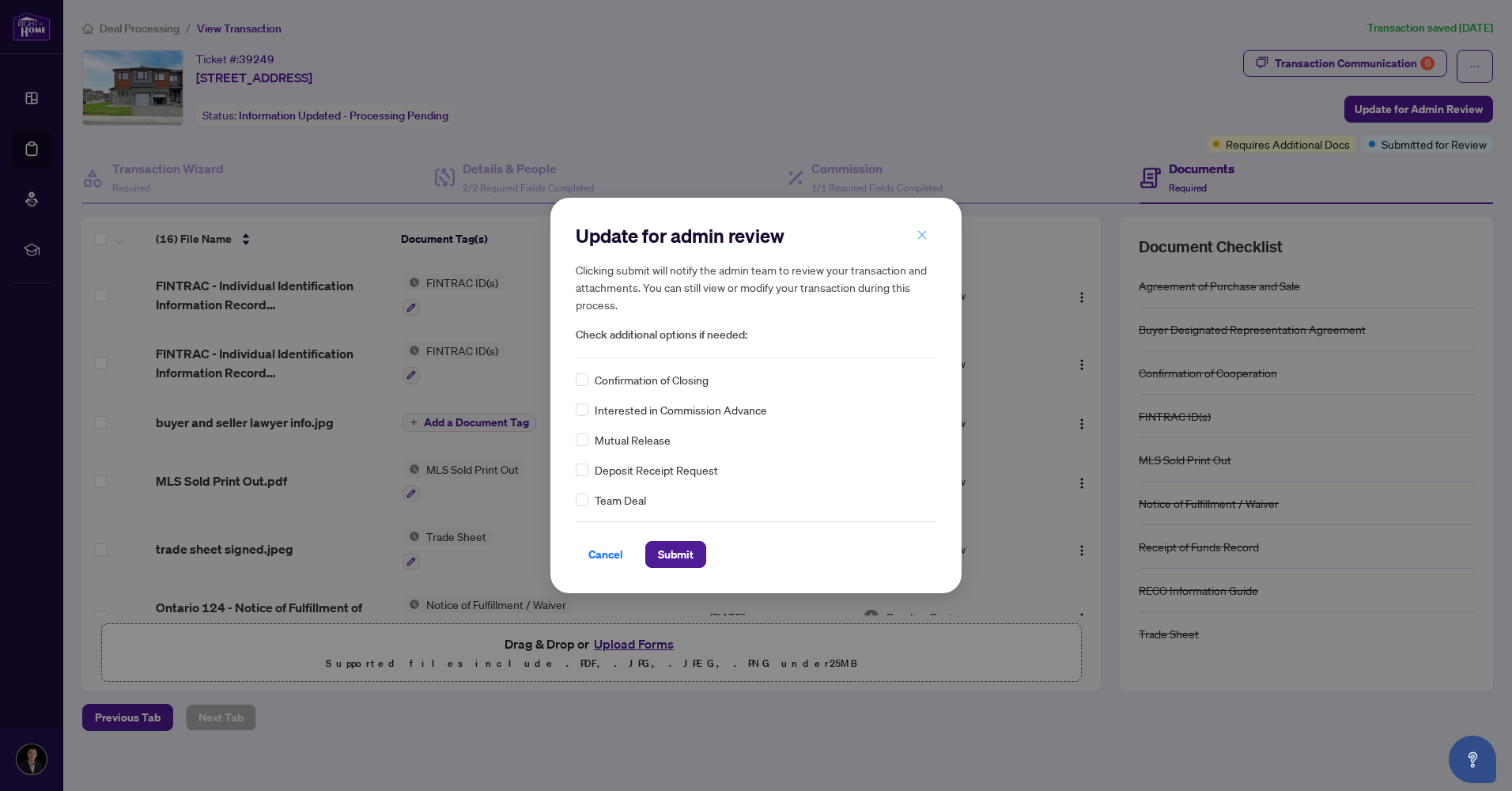
click at [923, 234] on icon "close" at bounding box center [921, 235] width 11 height 11
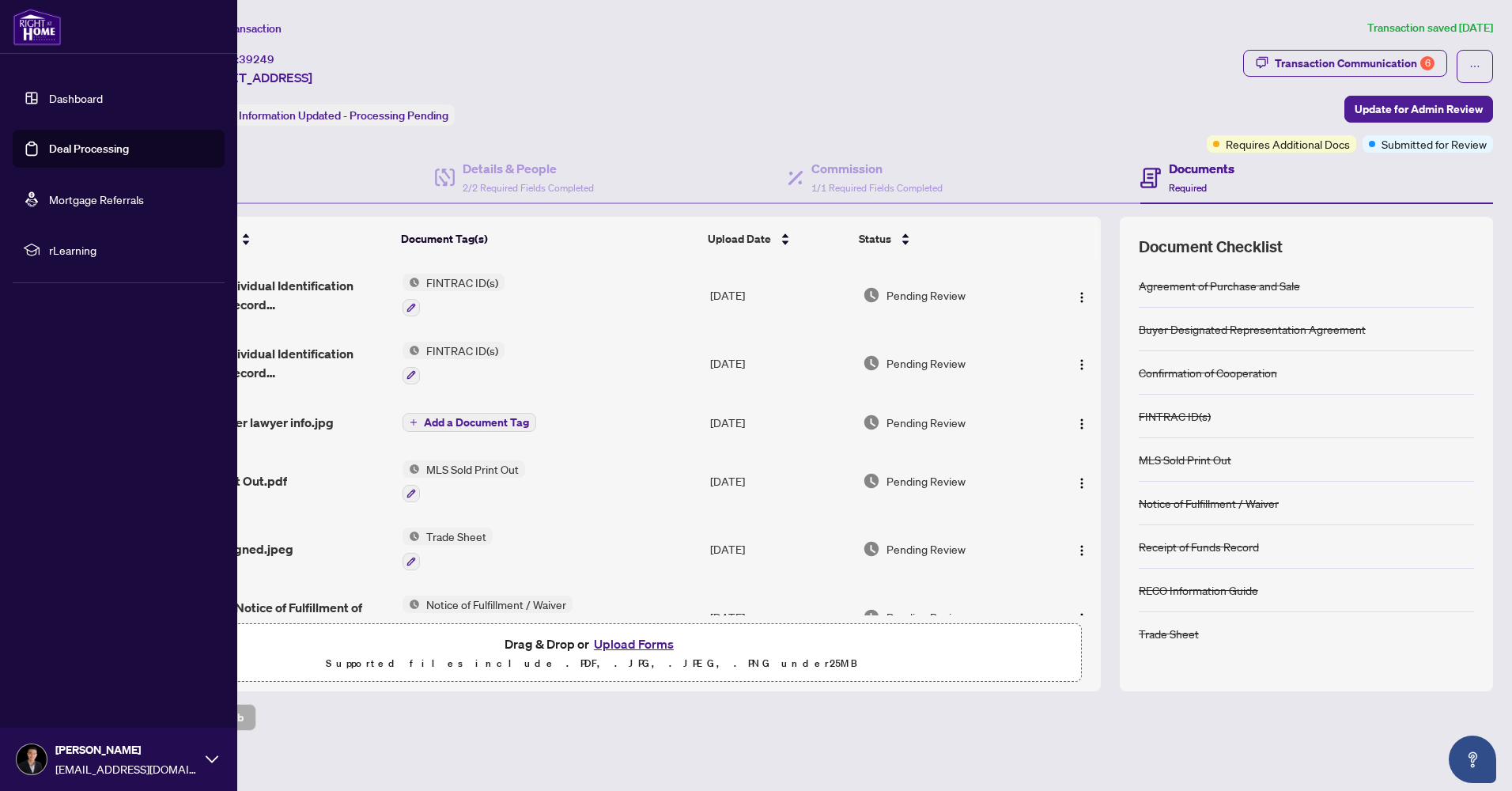
click at [65, 152] on link "Deal Processing" at bounding box center [88, 148] width 79 height 14
